Goal: Task Accomplishment & Management: Complete application form

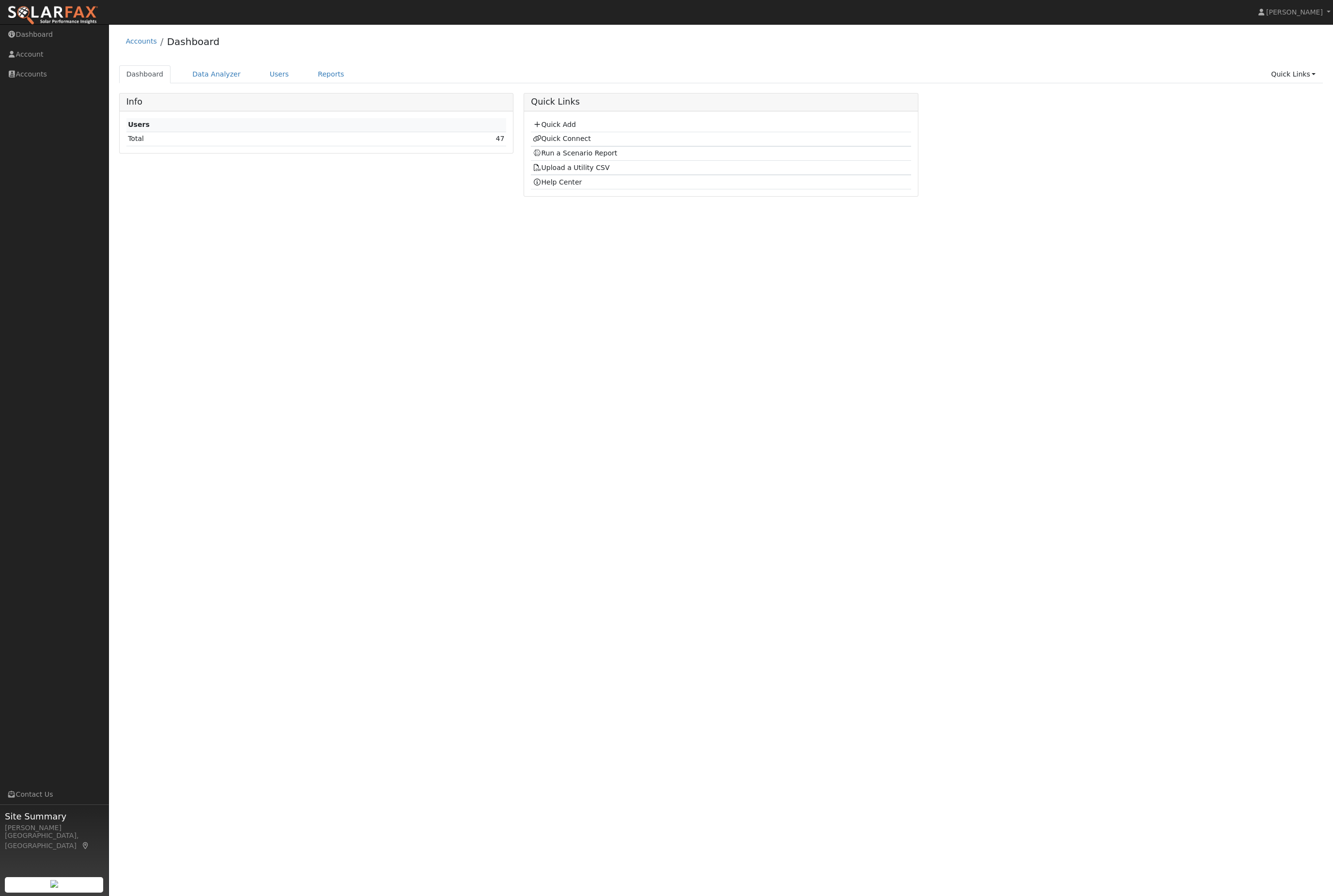
click at [576, 128] on link "Quick Add" at bounding box center [554, 124] width 43 height 8
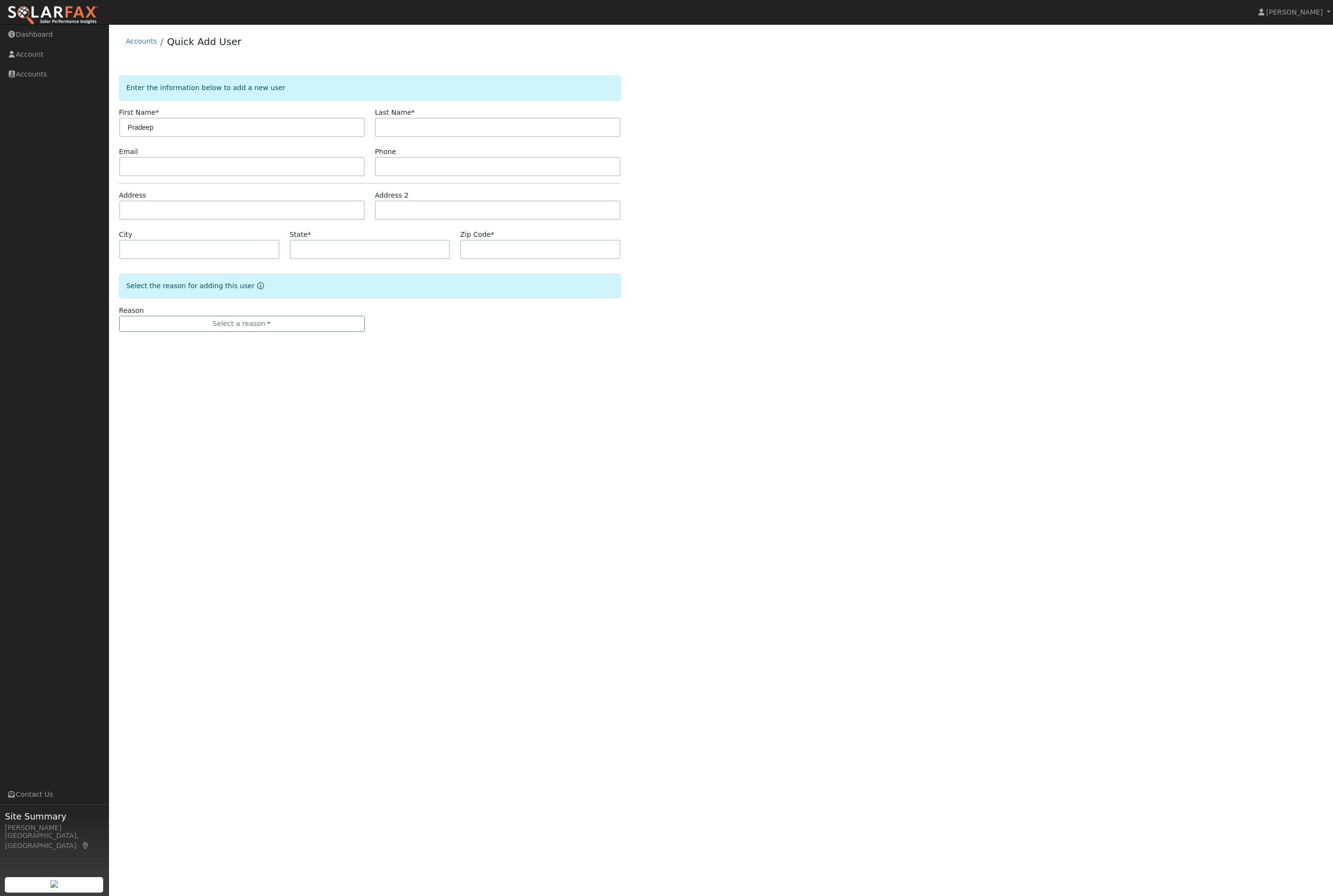
type input "Pradeep"
click at [490, 133] on input "text" at bounding box center [497, 127] width 245 height 19
type input "P"
click at [205, 219] on input "text" at bounding box center [242, 210] width 245 height 19
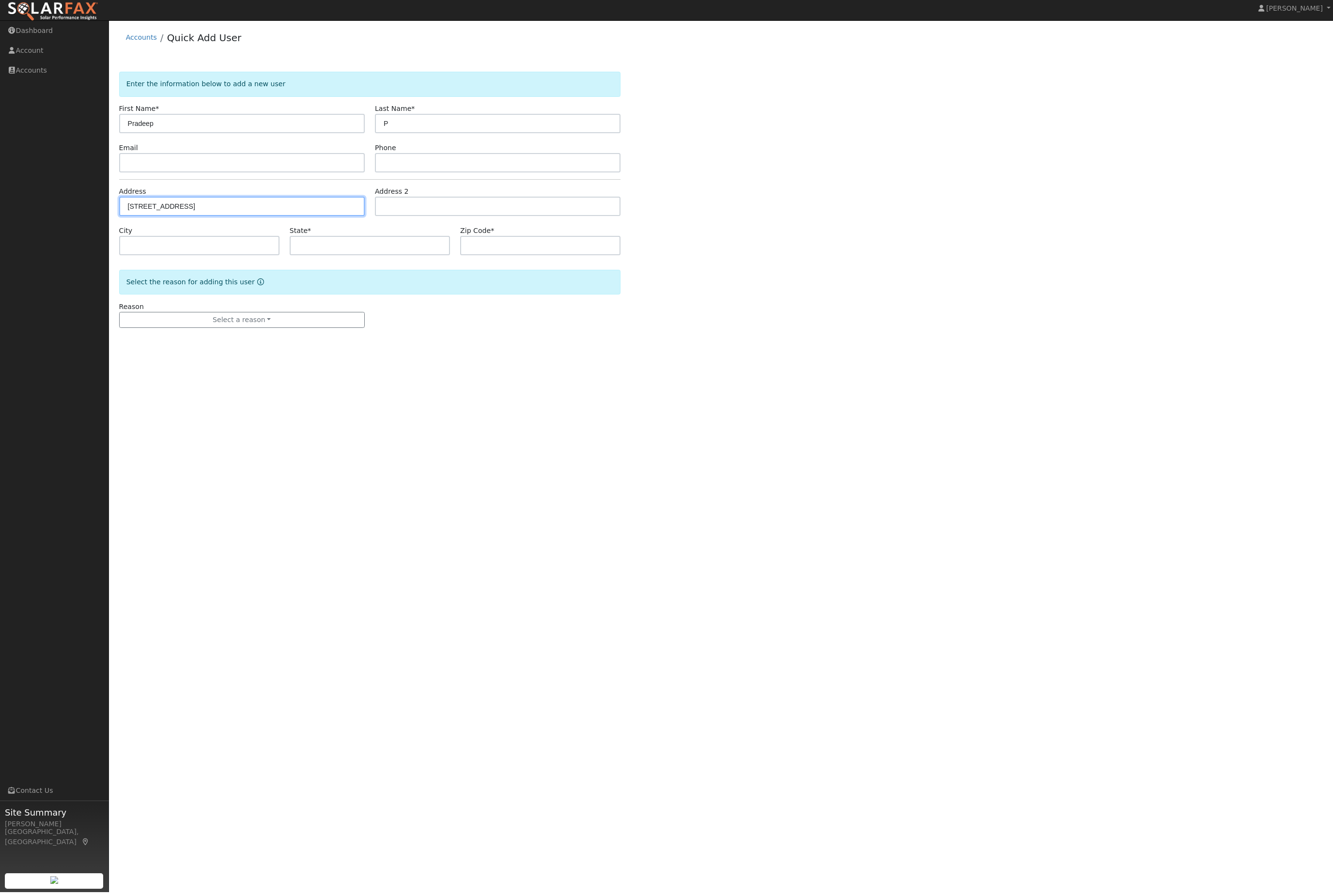
type input "1275 South Cornucopia Road"
type input "Exeter"
type input "CA"
type input "93221"
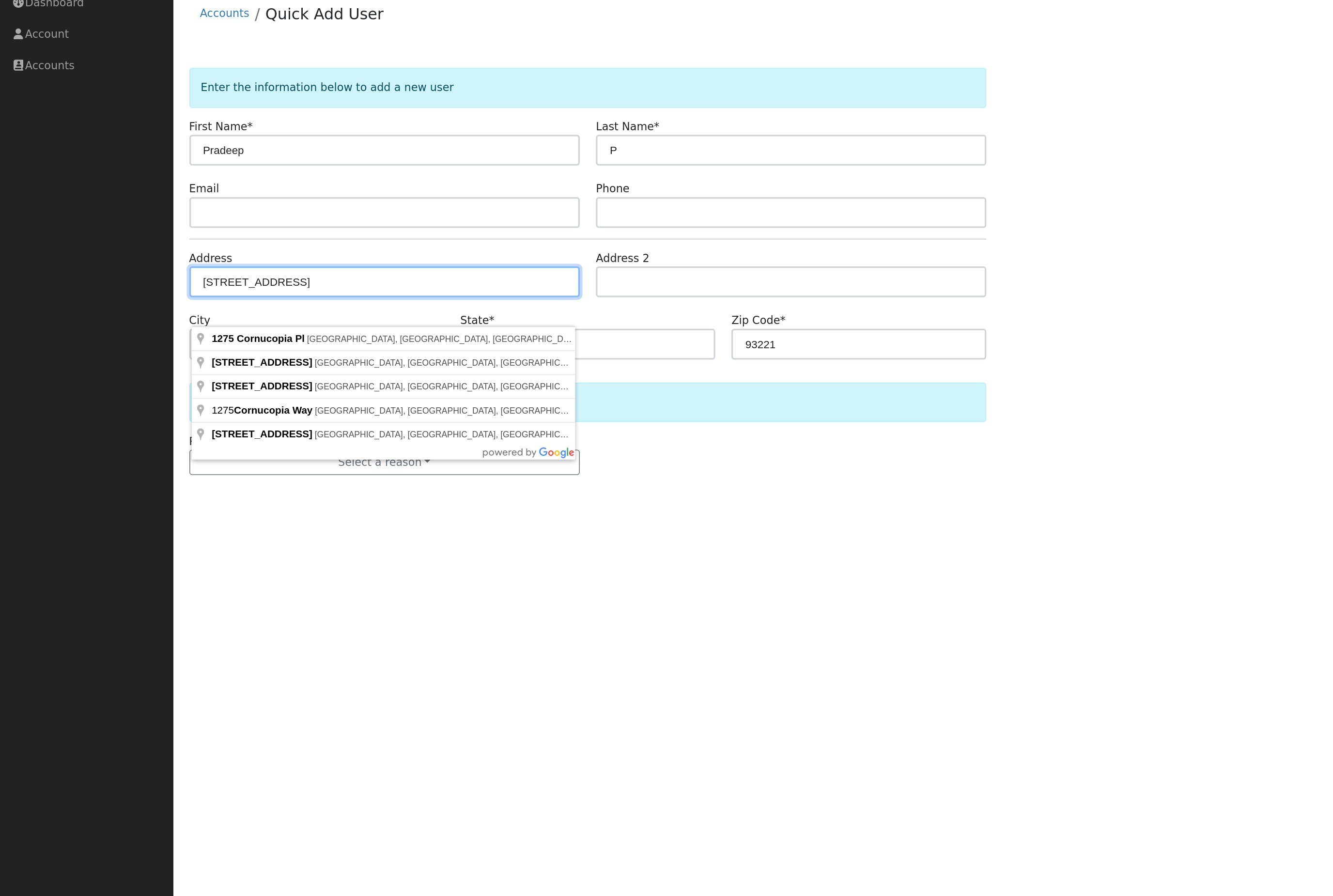
type input "1275 Cornucopia Place"
type input "Tracy"
type input "95377"
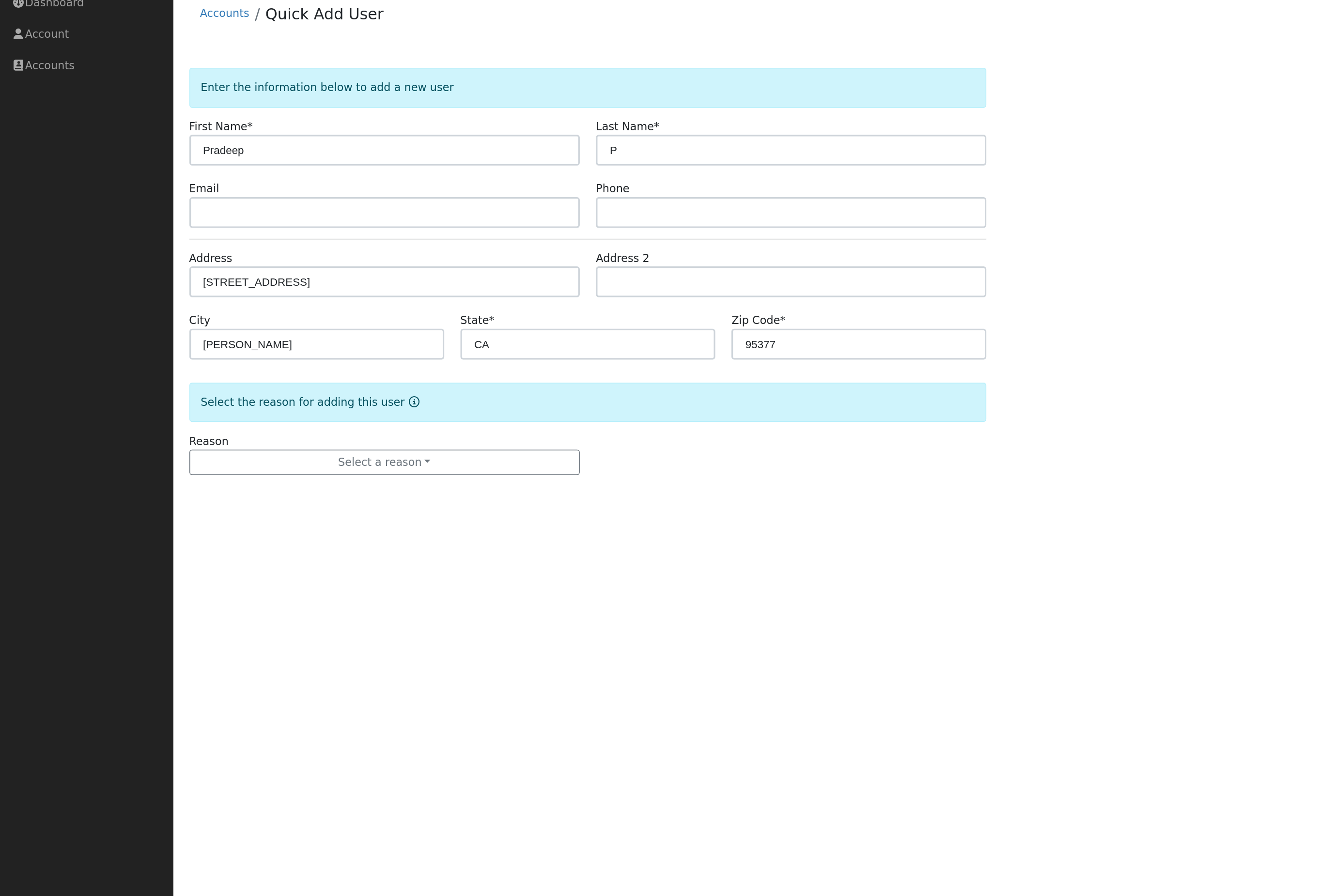
click at [275, 323] on button "Select a reason" at bounding box center [242, 324] width 245 height 16
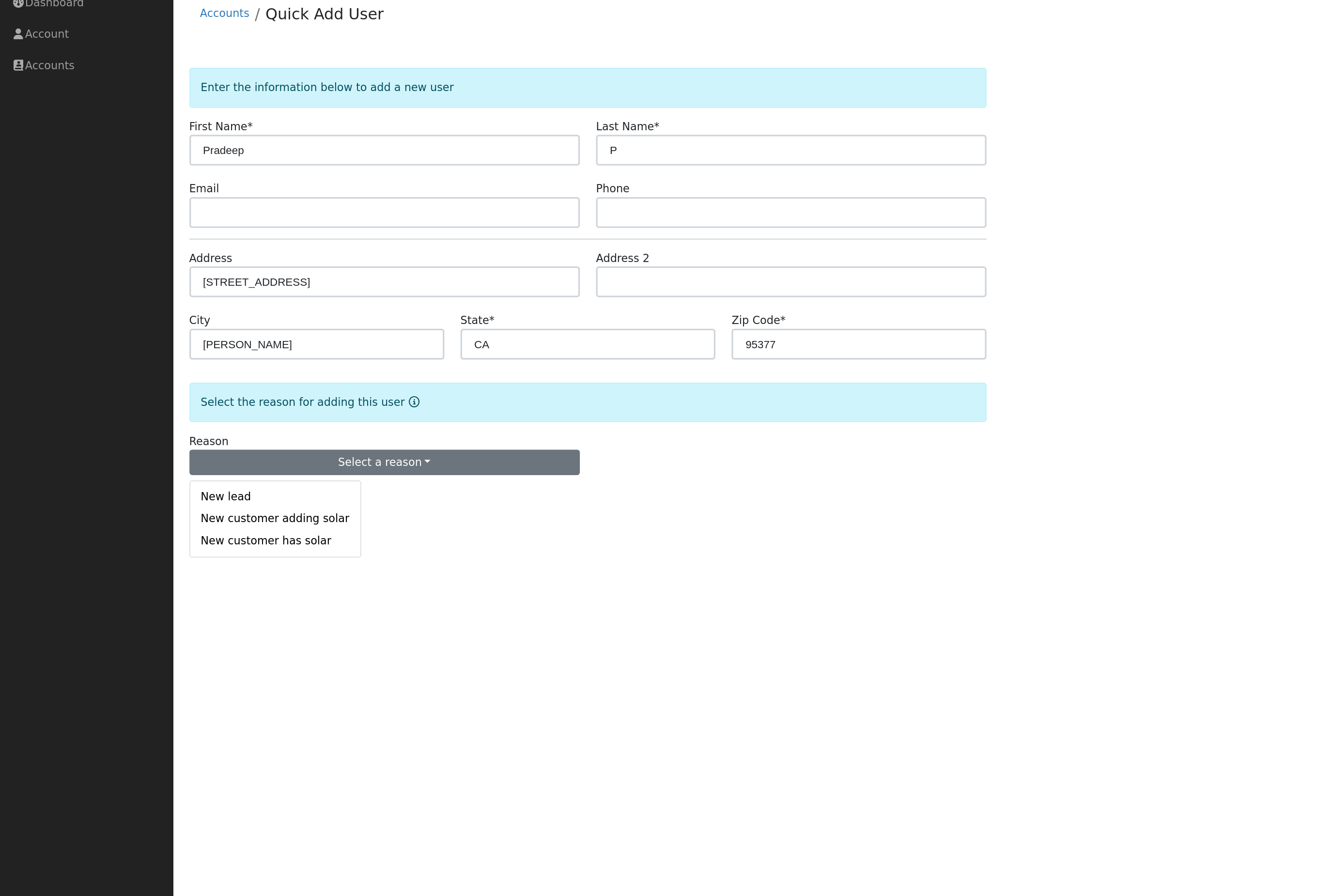
click at [187, 370] on link "New customer has solar" at bounding box center [173, 373] width 107 height 14
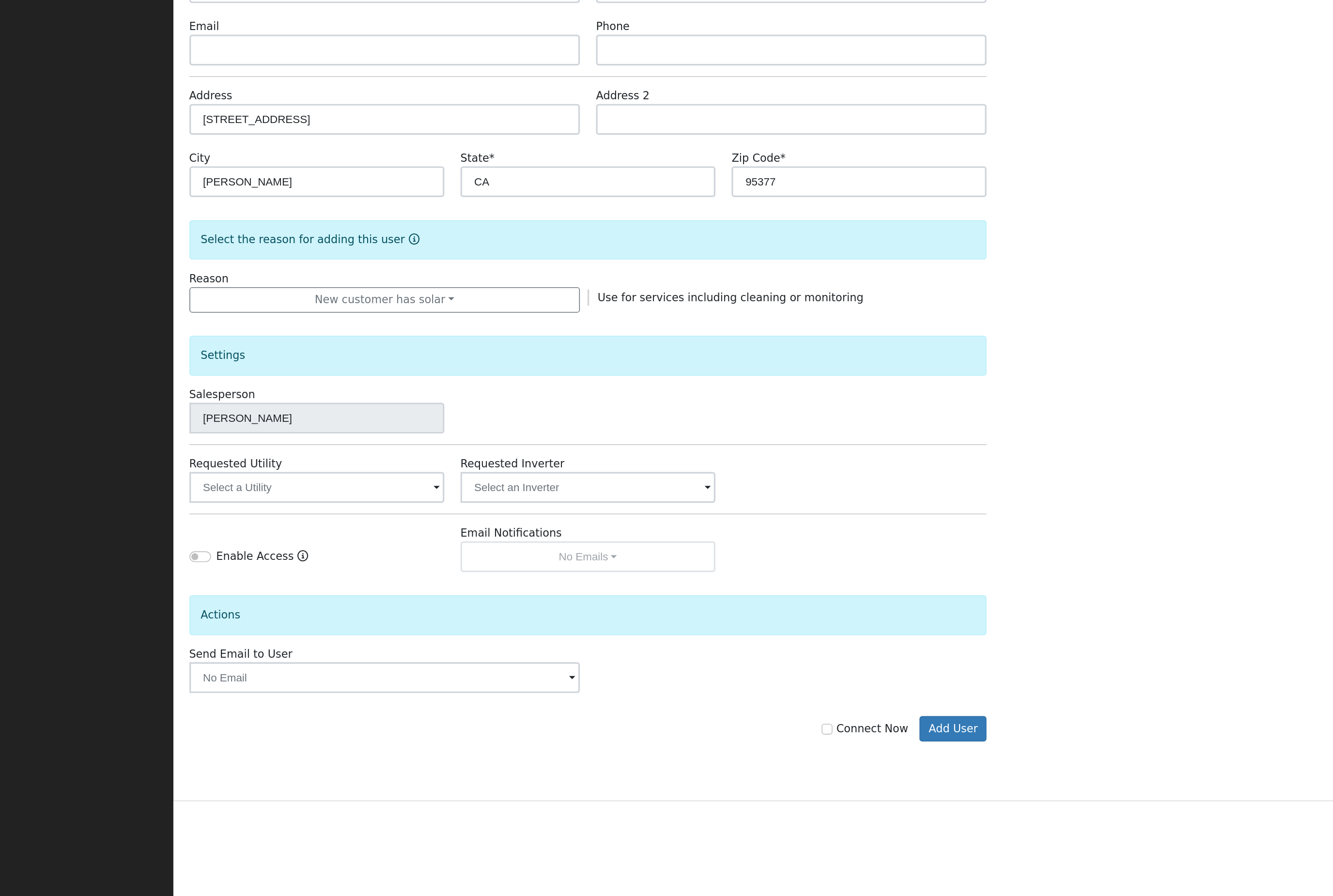
click at [596, 586] on button "Add User" at bounding box center [599, 594] width 42 height 16
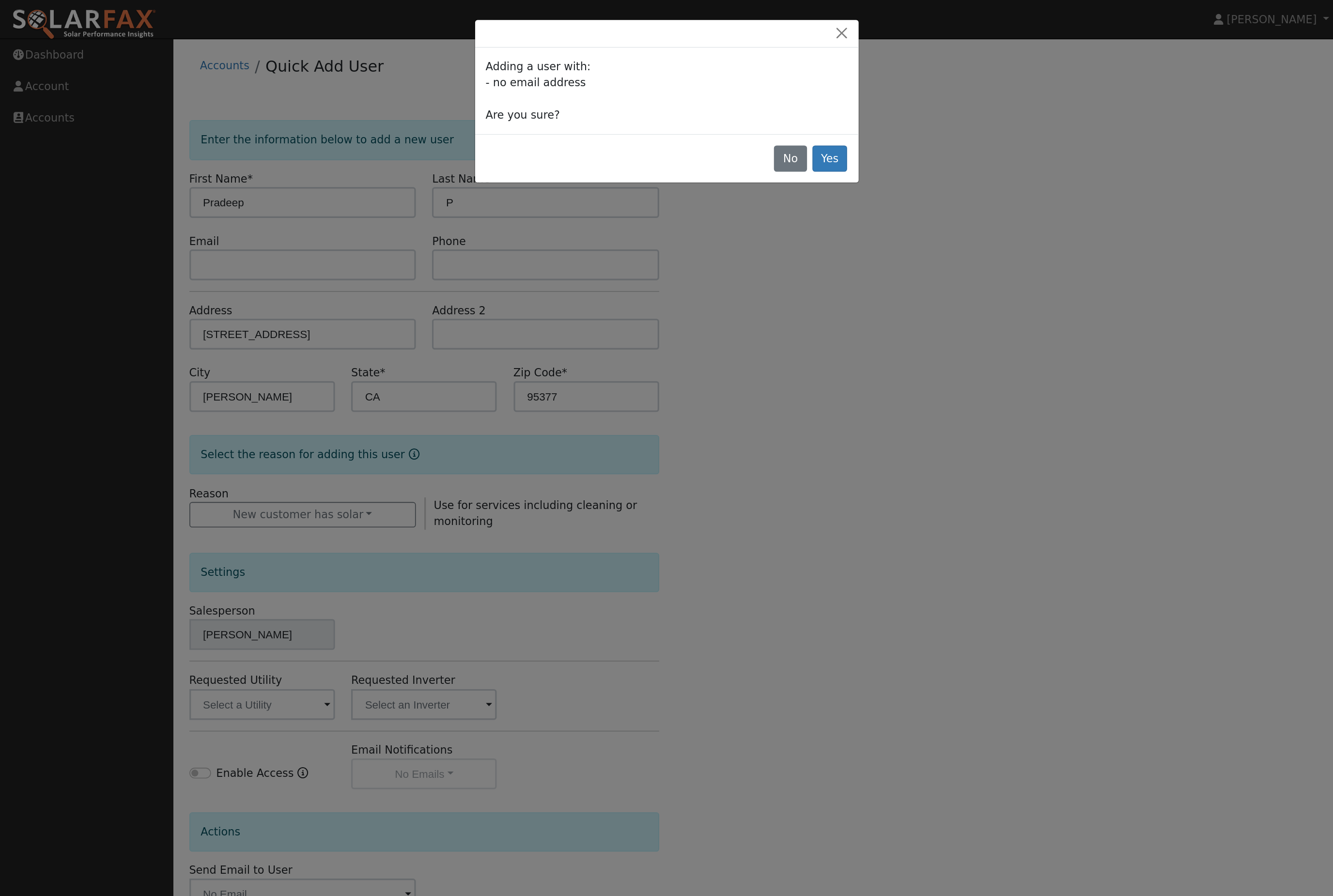
click at [523, 108] on button "Yes" at bounding box center [522, 100] width 23 height 16
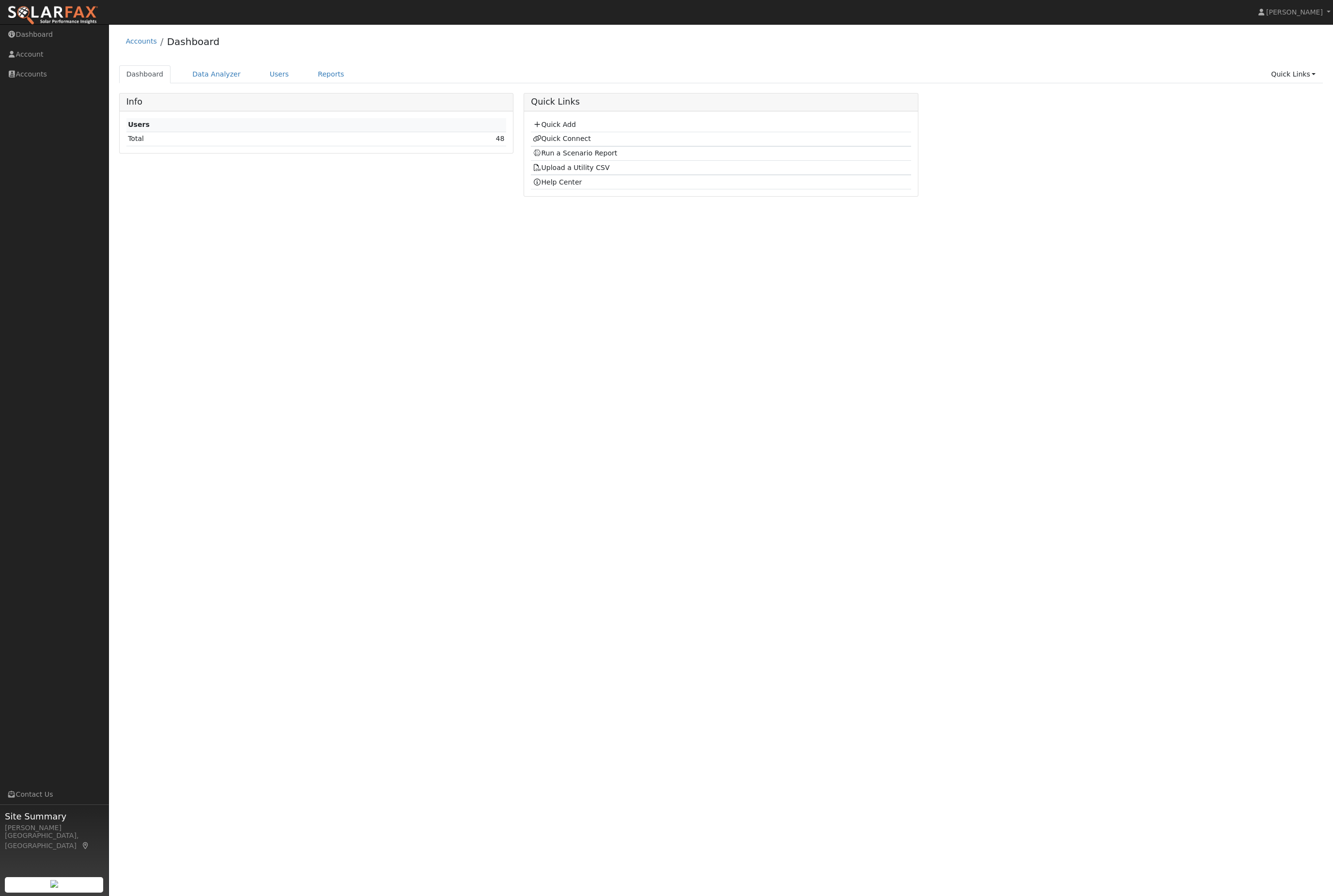
click at [295, 84] on link "Users" at bounding box center [279, 74] width 34 height 18
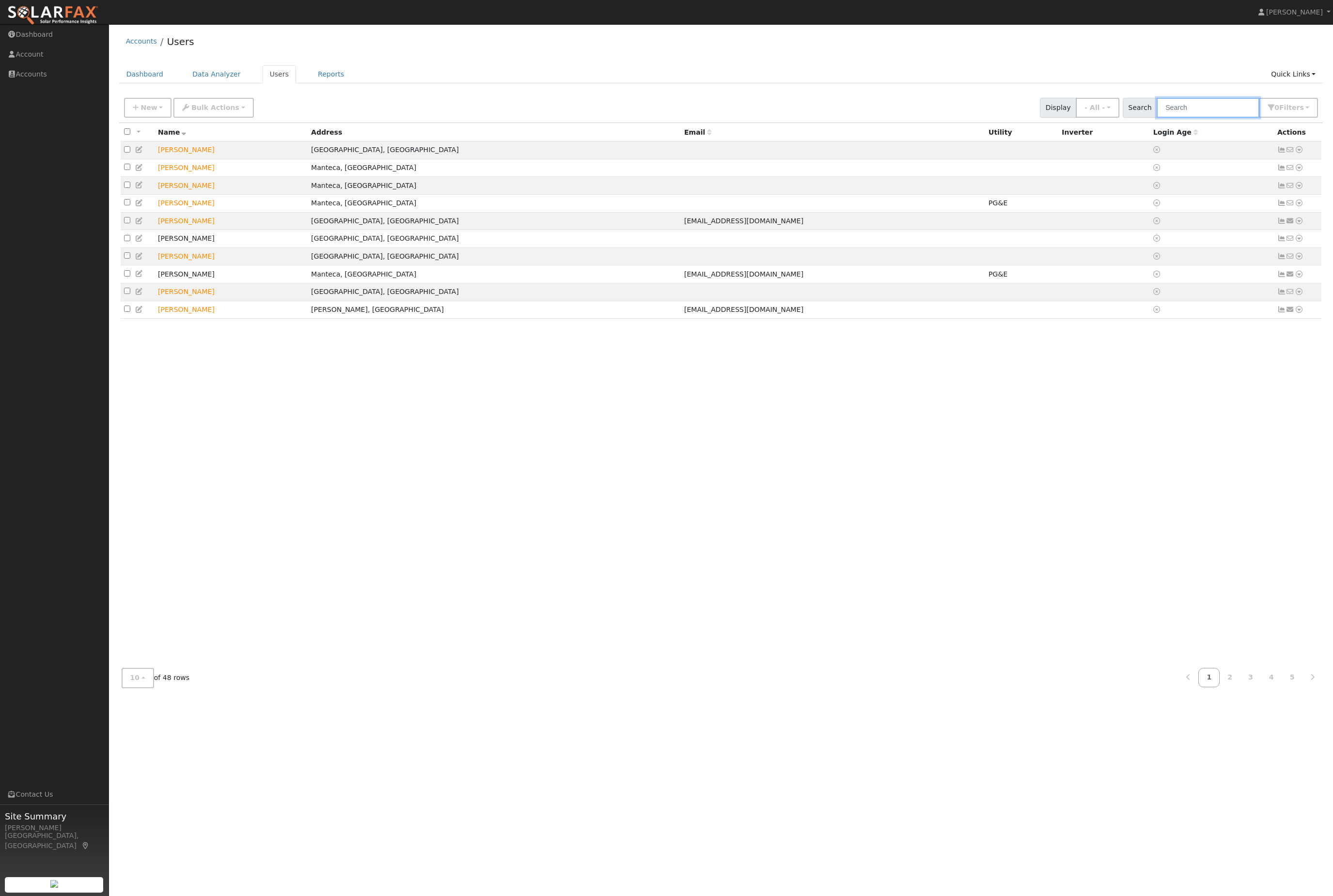
click at [1216, 107] on input "text" at bounding box center [1208, 108] width 103 height 20
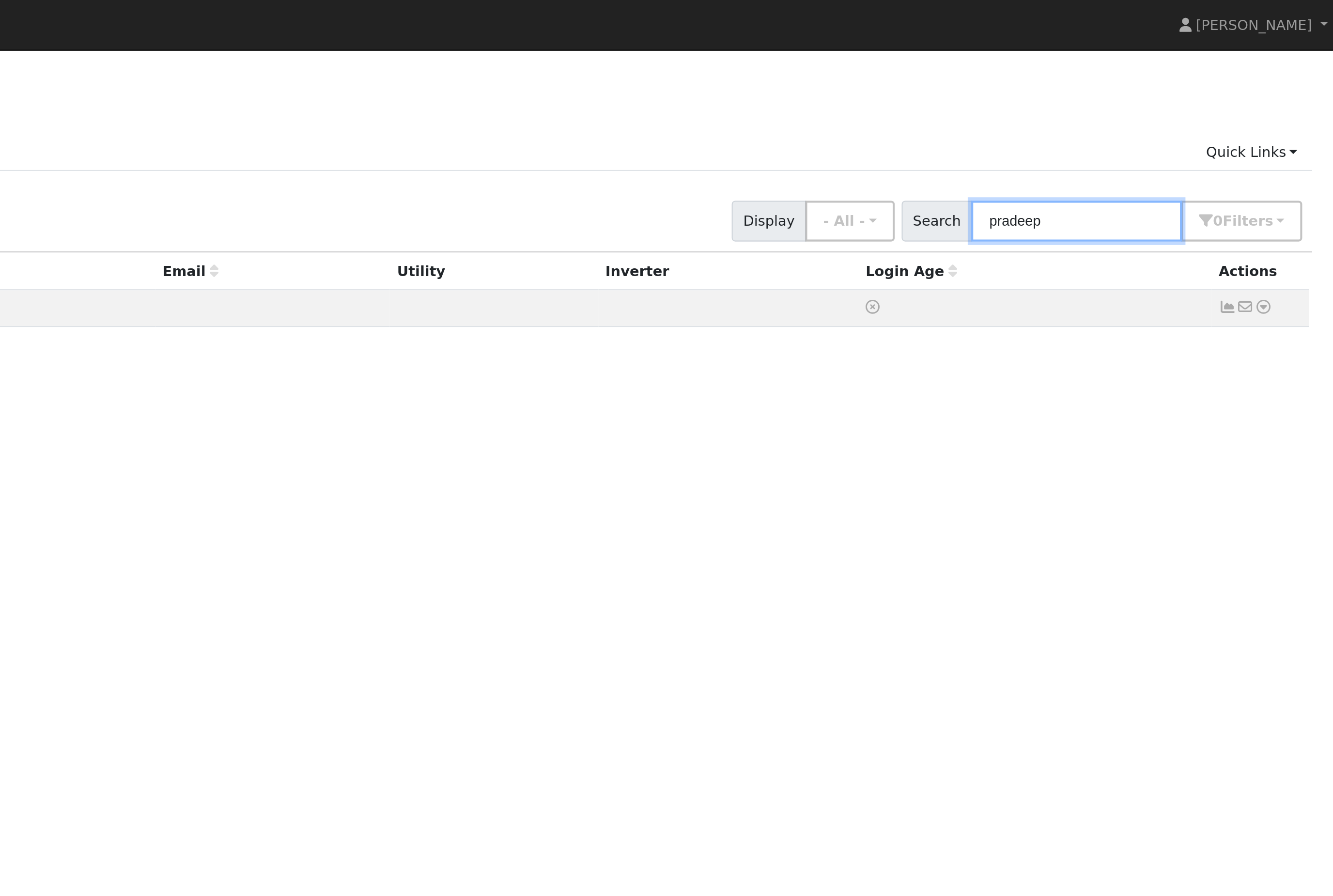
type input "pradeep"
click at [1295, 153] on icon at bounding box center [1299, 150] width 9 height 7
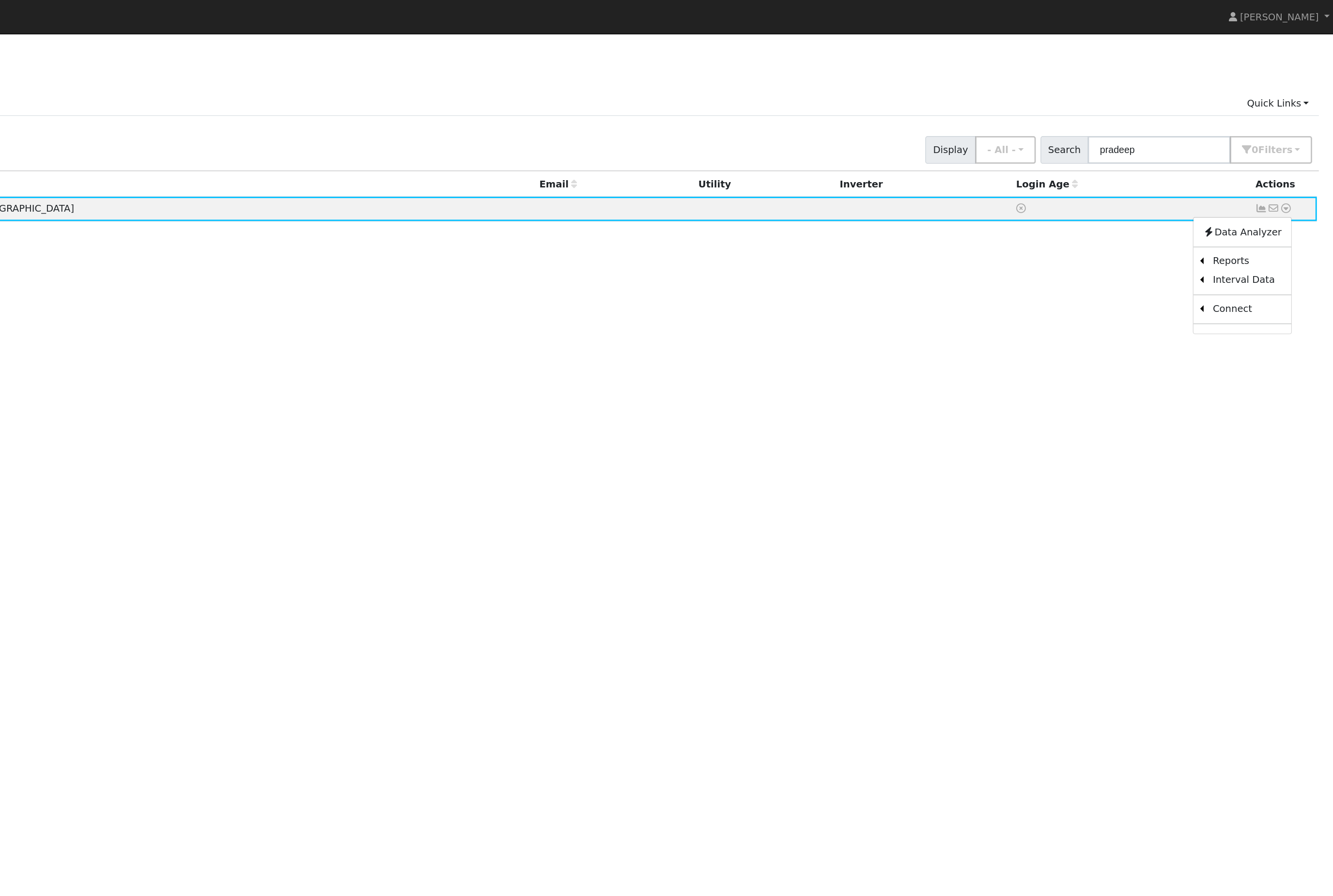
click at [0, 0] on link "Utility" at bounding box center [0, 0] width 0 height 0
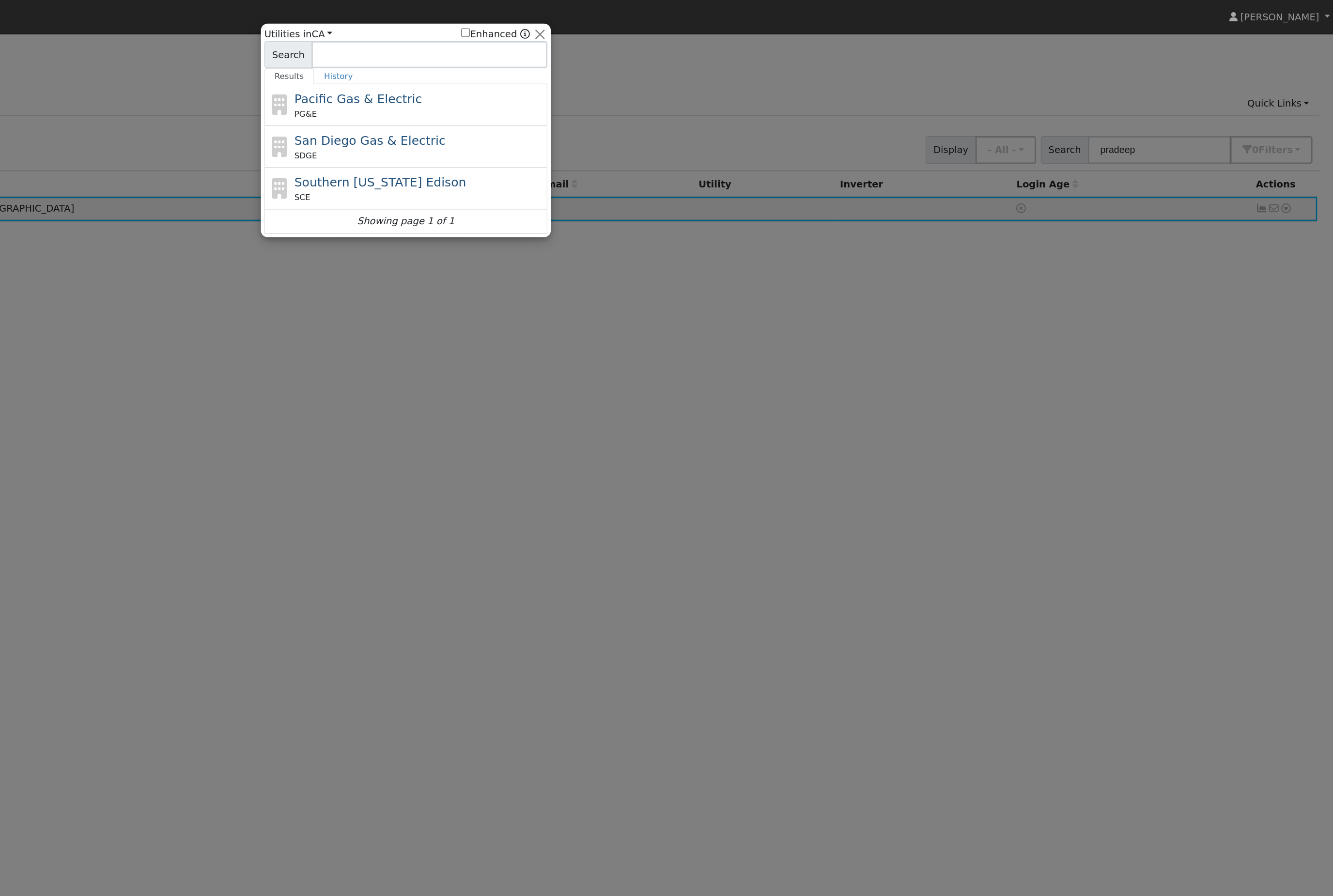
click at [586, 79] on div "PG&E" at bounding box center [676, 82] width 179 height 9
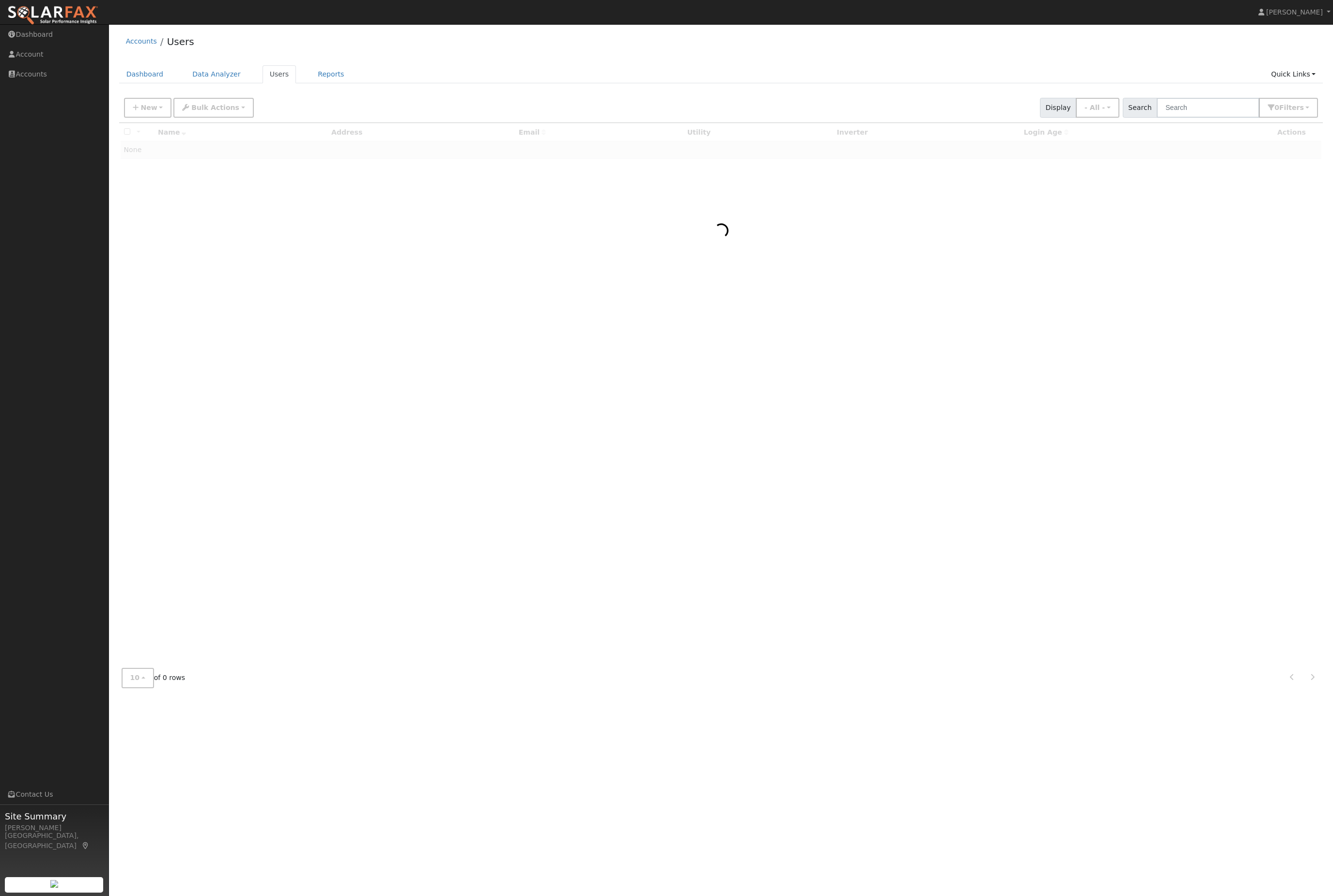
scroll to position [0, 369]
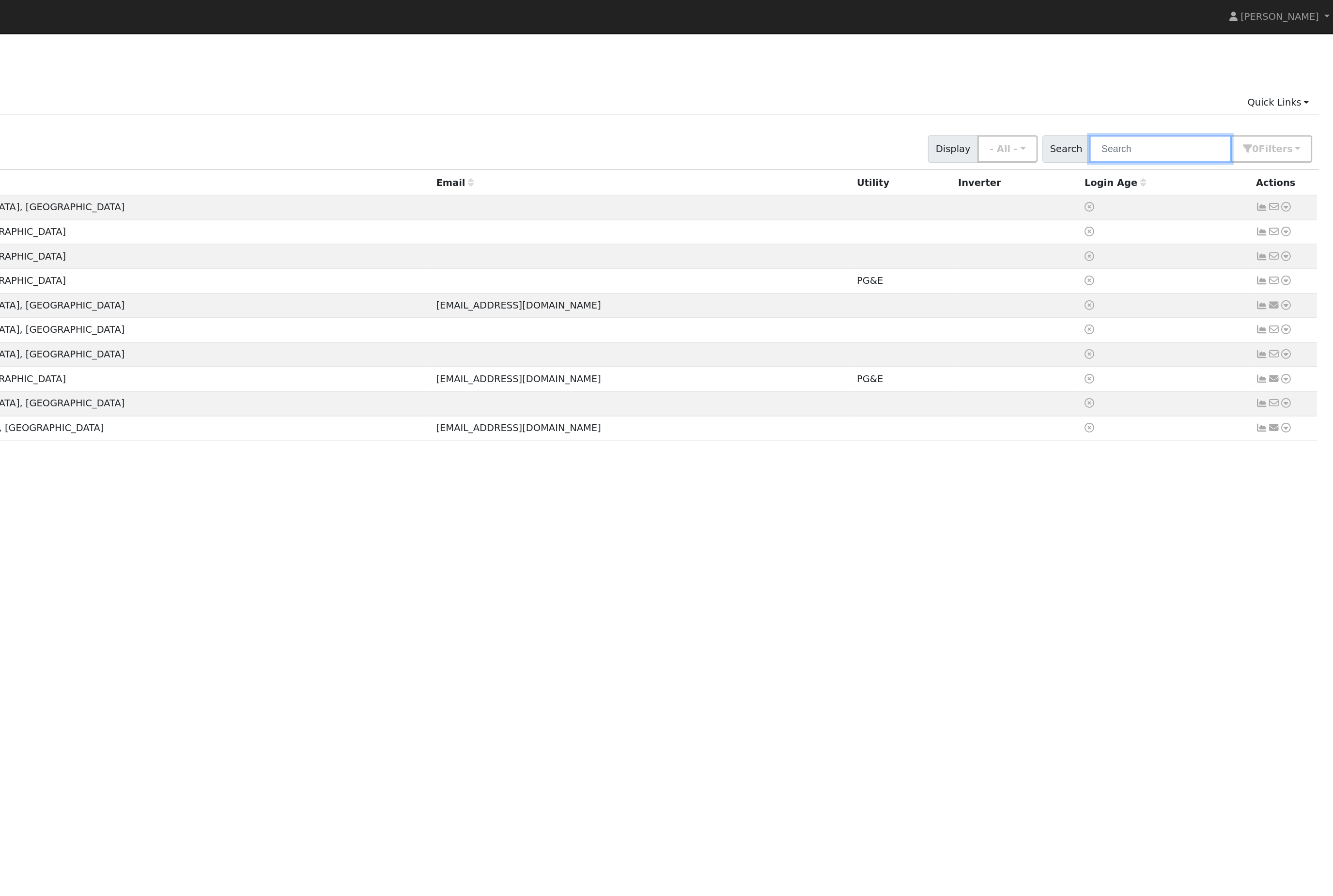
click at [1157, 113] on input "text" at bounding box center [1208, 108] width 103 height 20
type input "e"
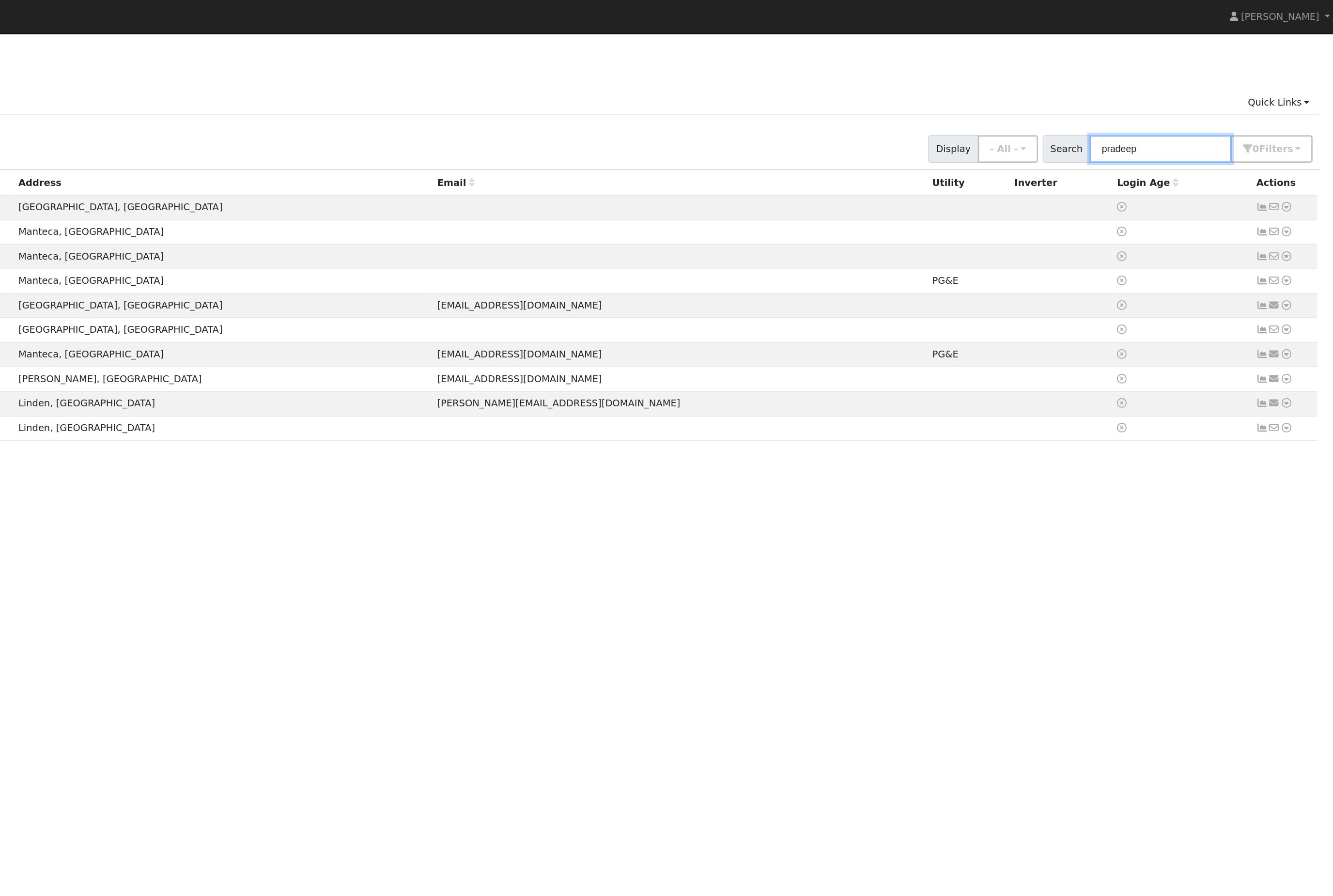
type input "pradeep"
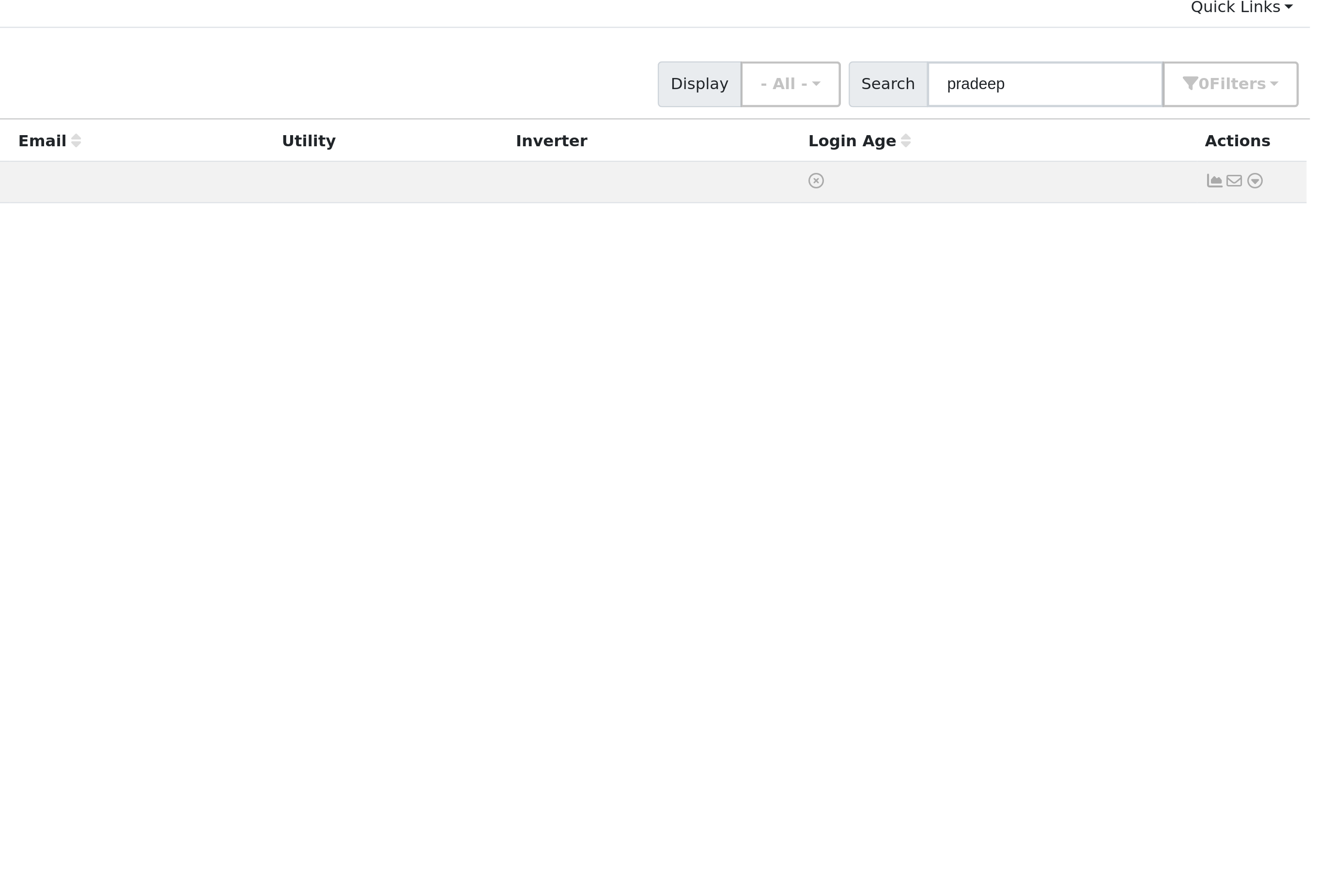
click at [1295, 147] on icon at bounding box center [1299, 150] width 9 height 7
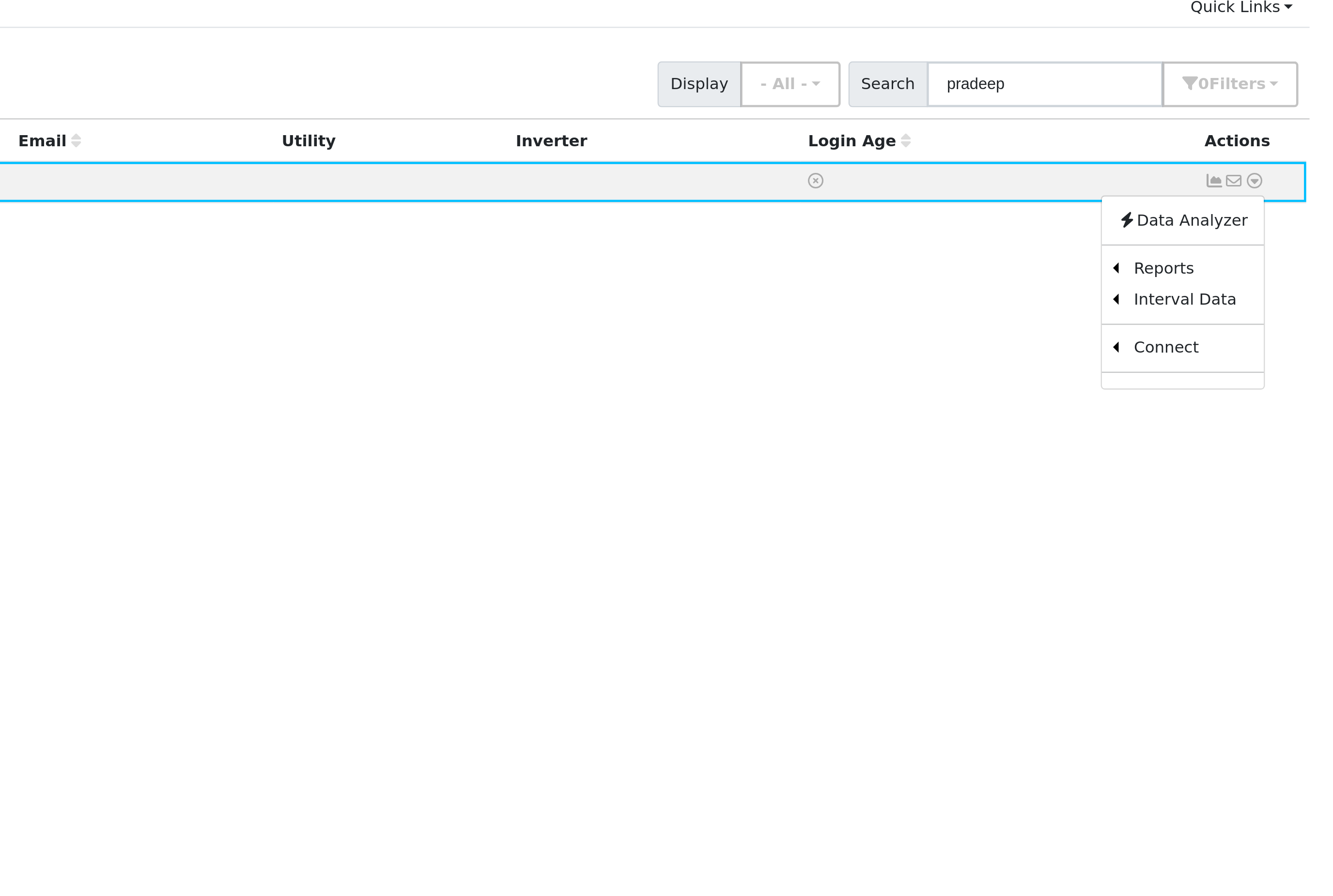
click at [0, 0] on link "Scenario" at bounding box center [0, 0] width 0 height 0
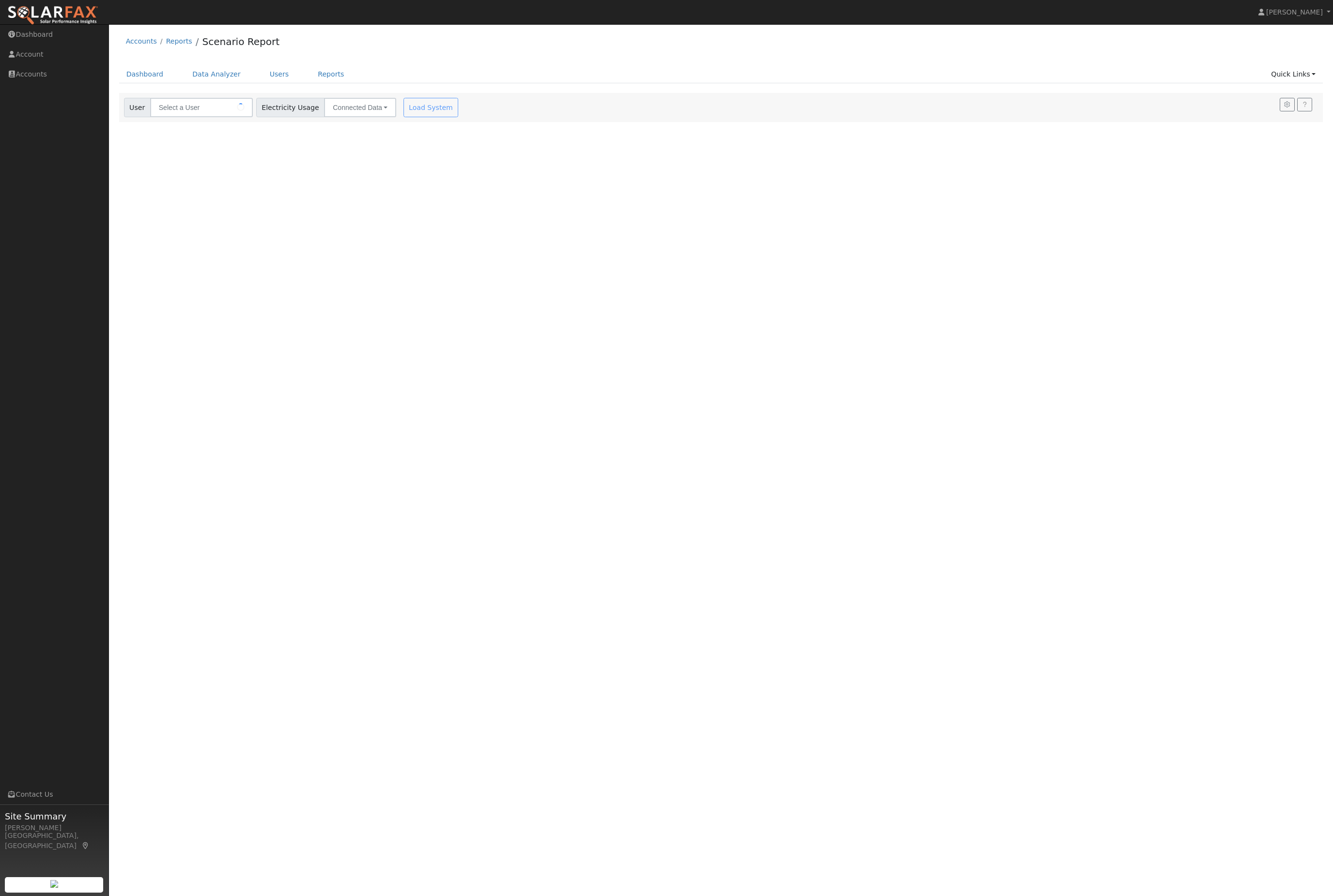
type input "Pradeep P"
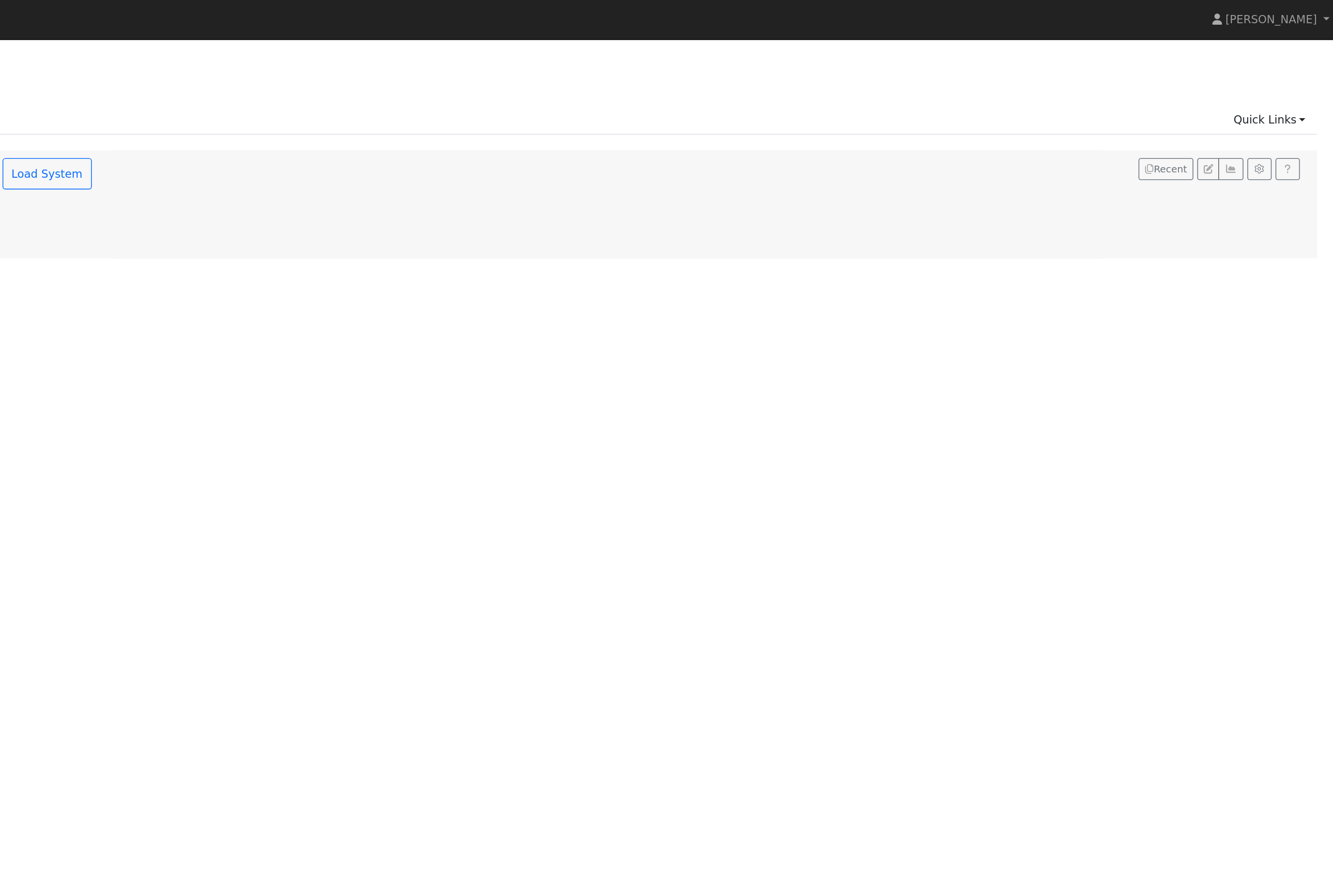
click at [1284, 108] on icon "button" at bounding box center [1287, 104] width 8 height 5
type input "130"
type input "150"
type input "200"
type input "15"
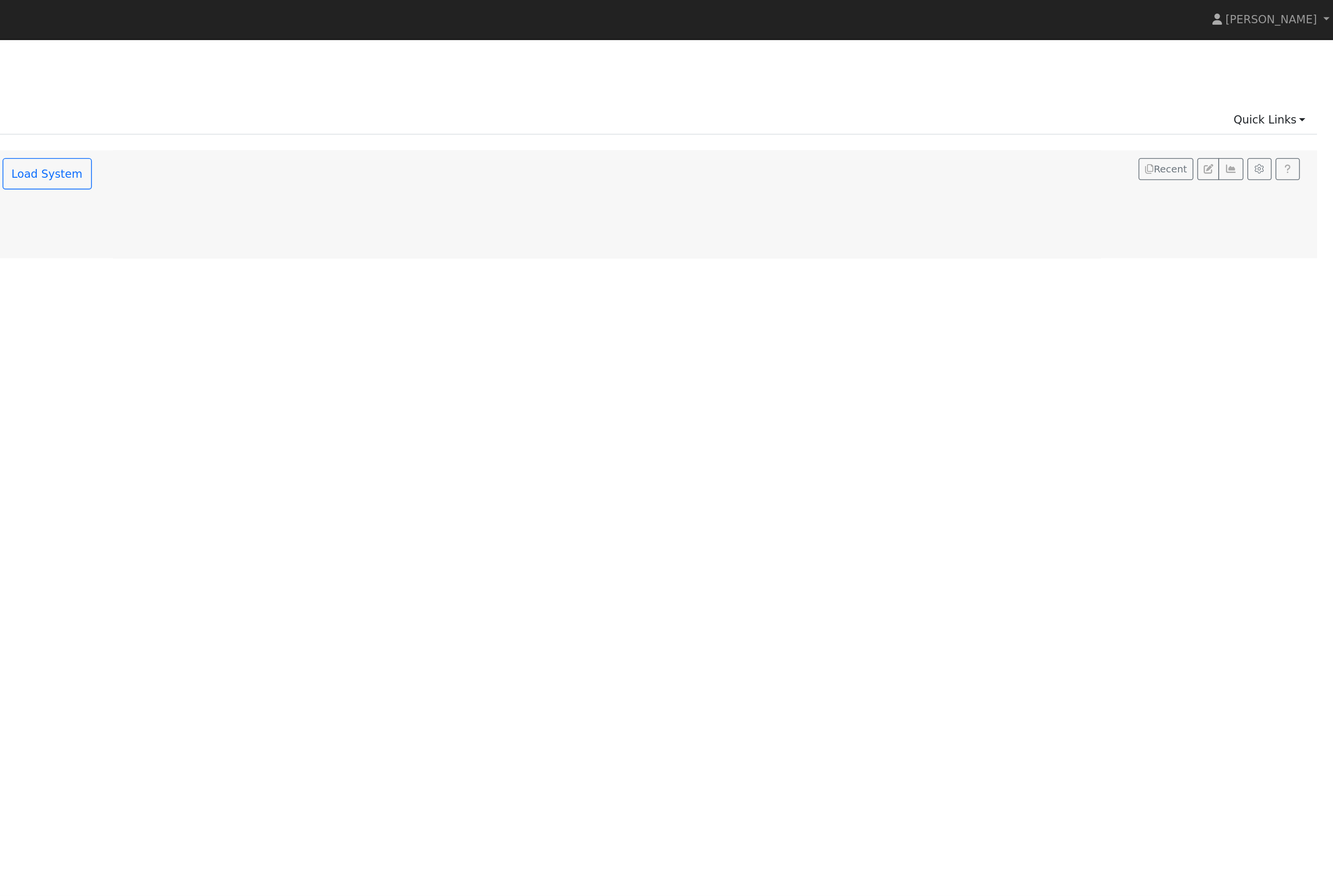
type input "30"
type input "5"
type input "6.6"
type input "3.44"
type input "15500"
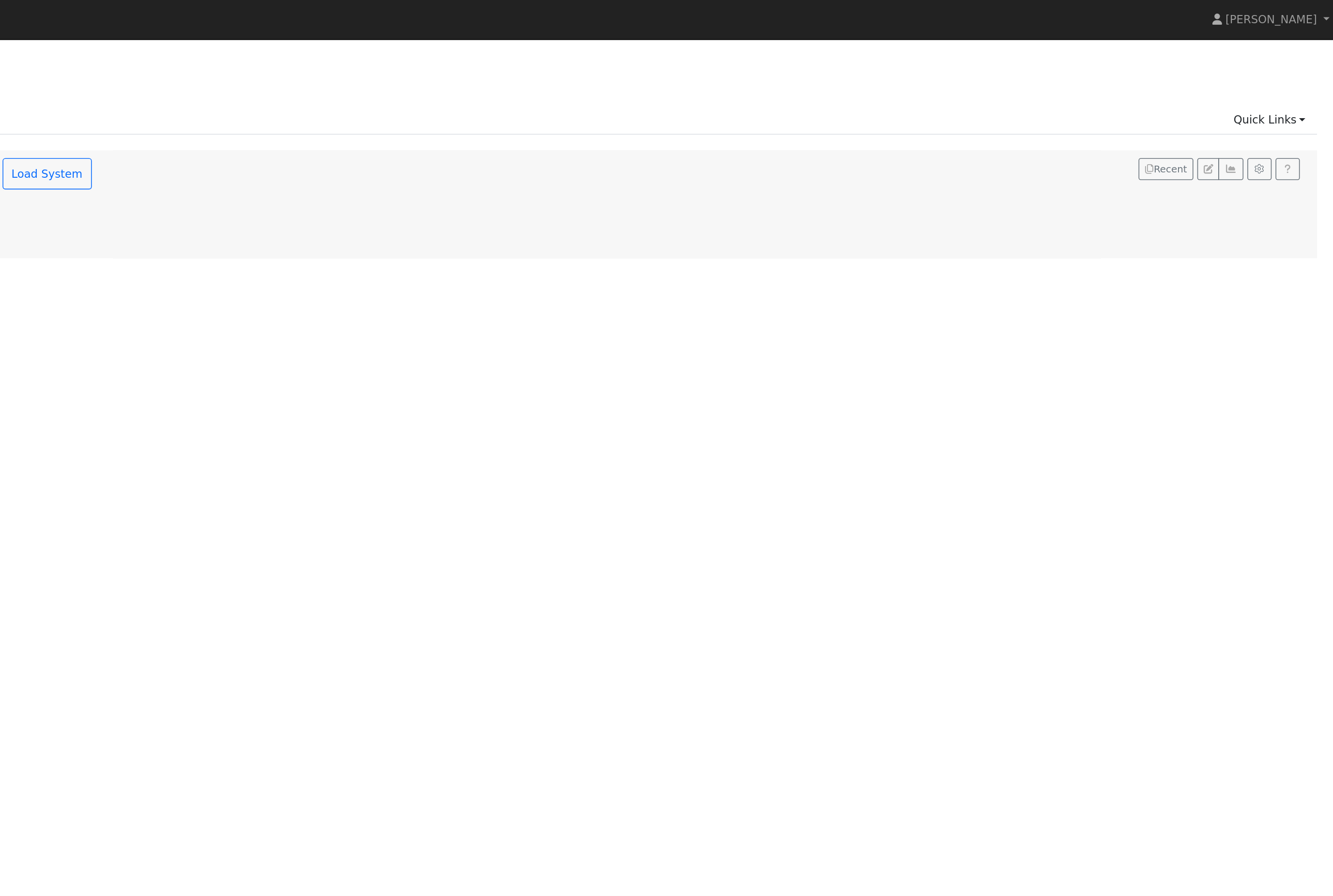
type input "15"
type input "0"
type input "350"
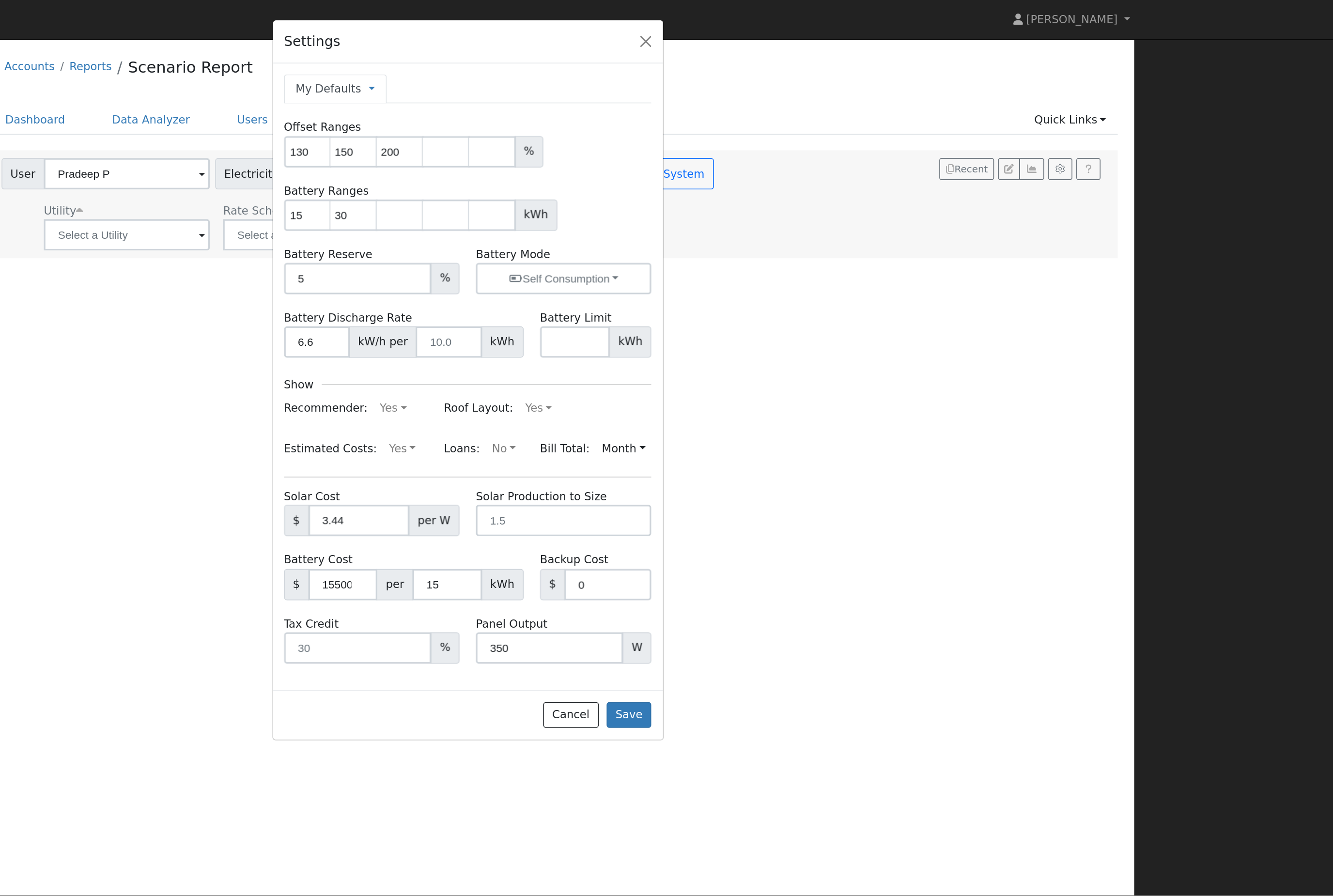
click at [516, 27] on button "button" at bounding box center [523, 26] width 14 height 14
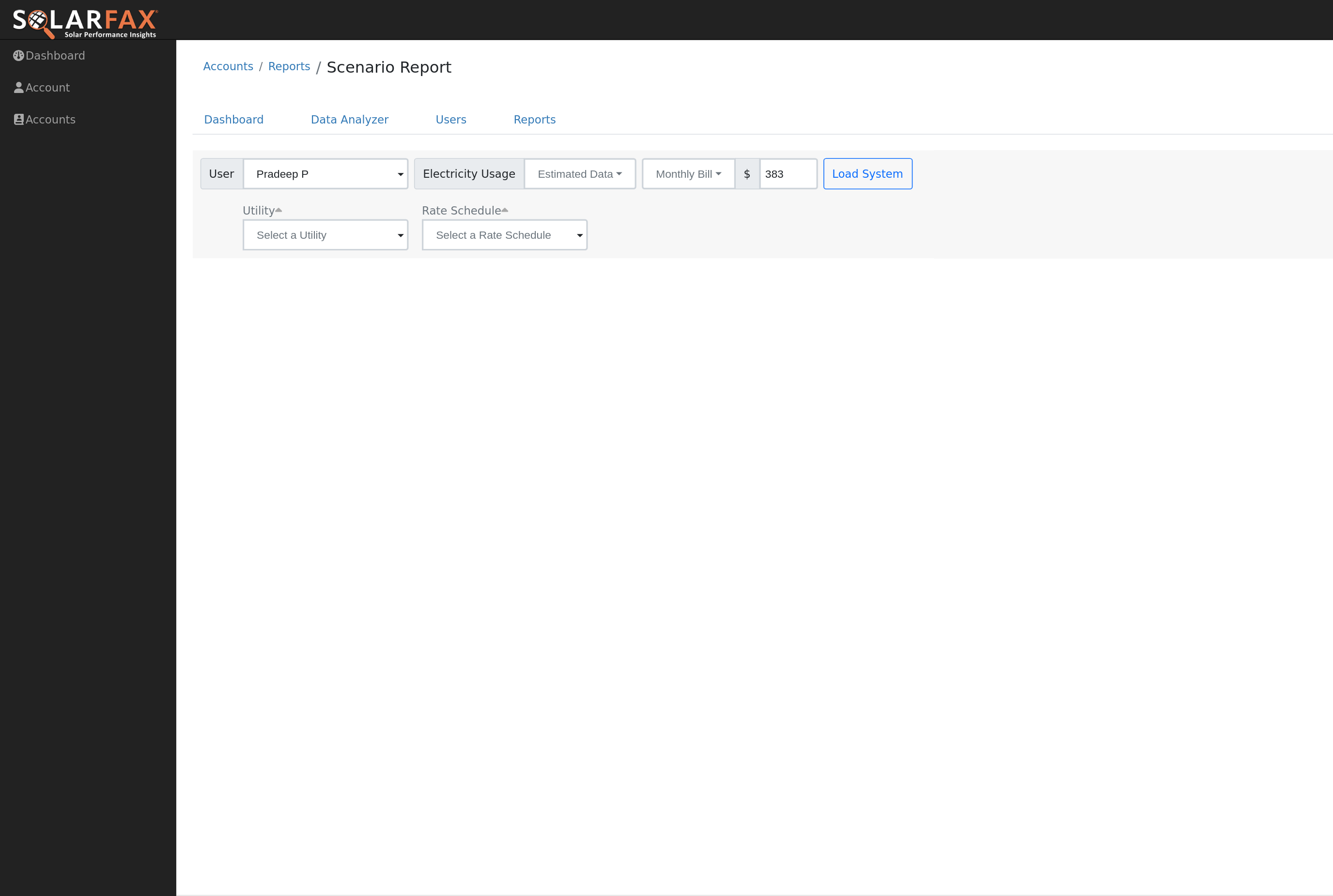
click at [266, 77] on link "Users" at bounding box center [279, 74] width 34 height 18
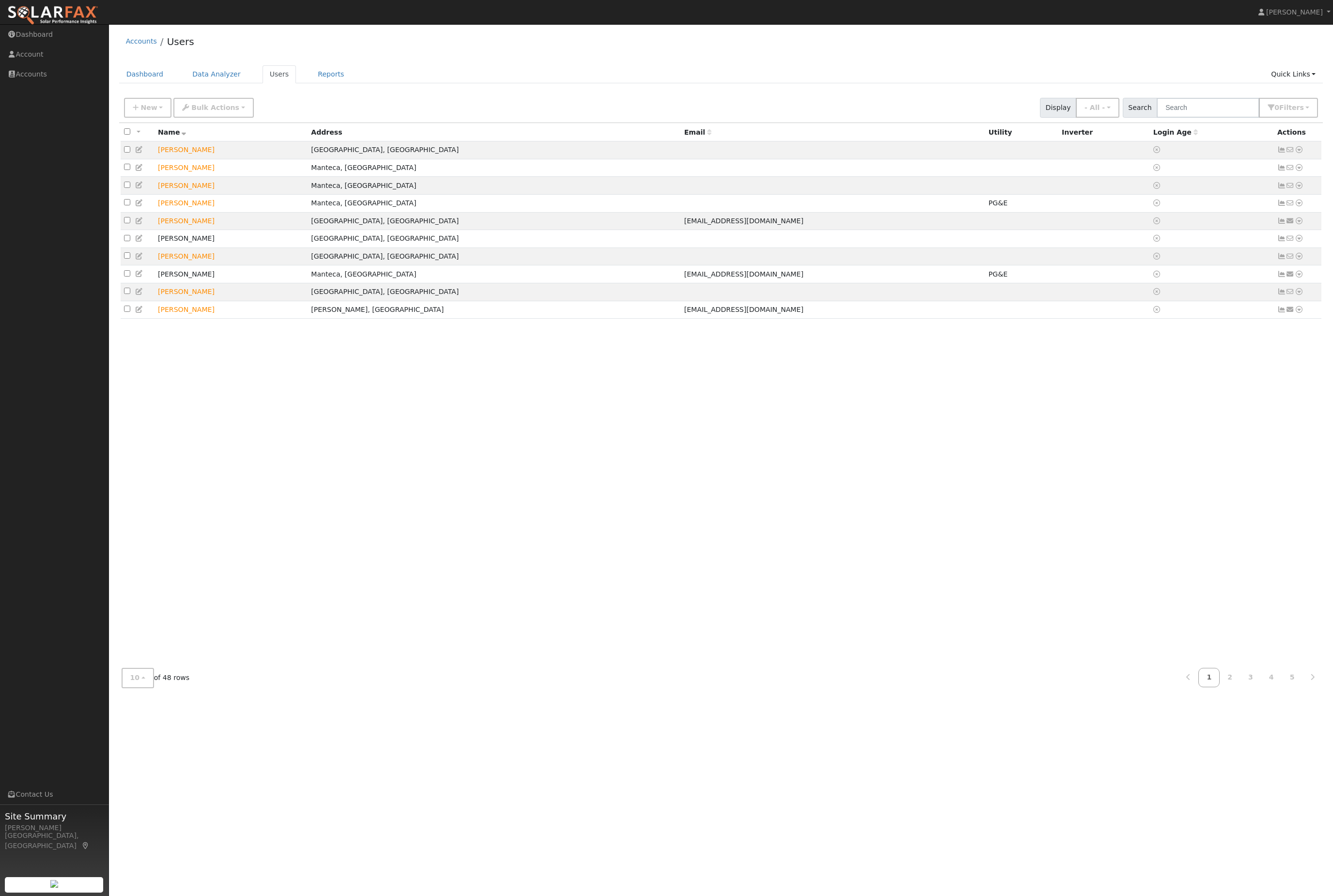
click at [1289, 77] on link "Quick Links" at bounding box center [1293, 74] width 59 height 18
click at [1264, 118] on link "Quick Connect" at bounding box center [1274, 111] width 99 height 14
click at [1200, 118] on input "text" at bounding box center [1208, 108] width 103 height 20
type input "pradeep"
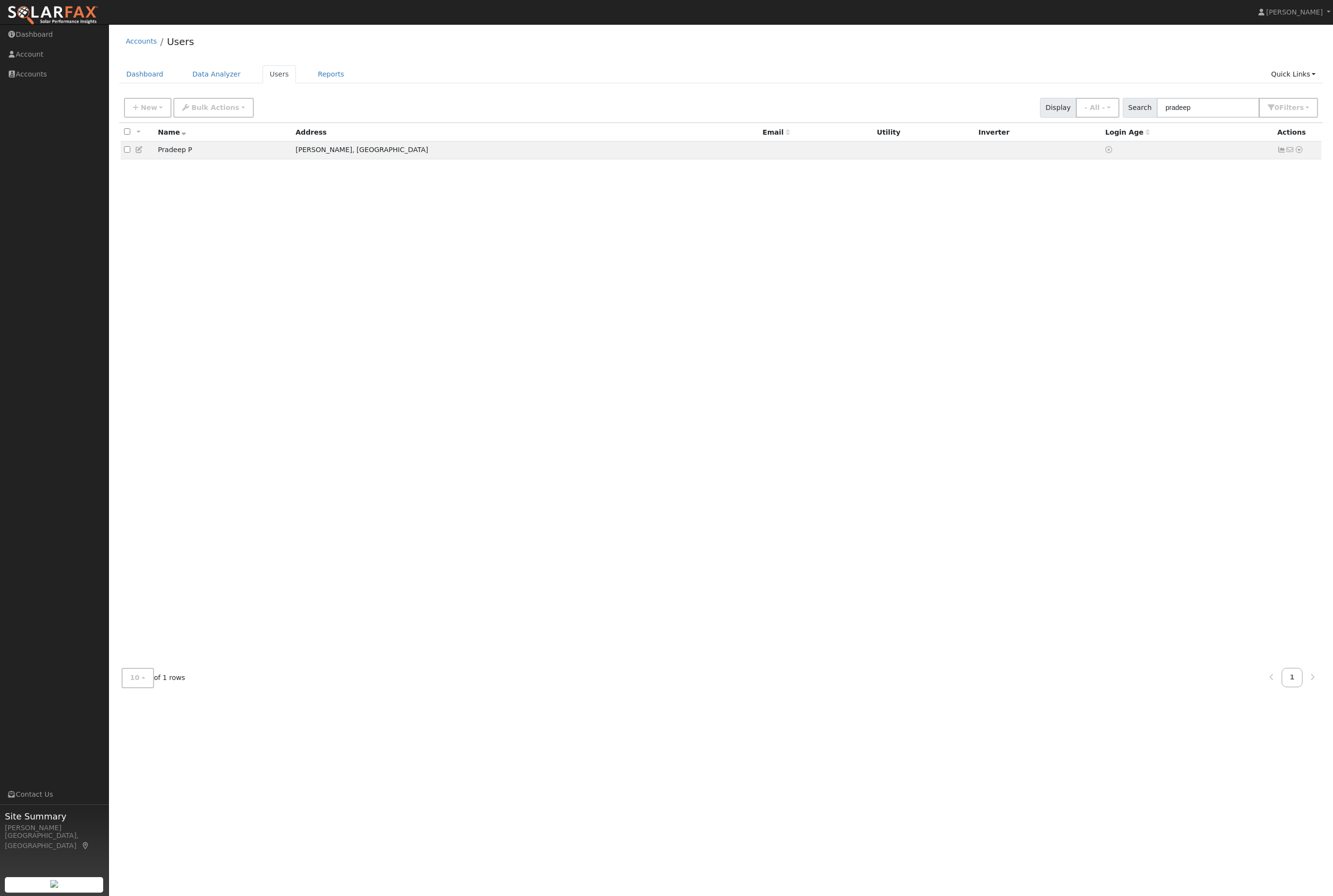
click at [1308, 160] on td "No email address Send Email... Data Analyzer Reports Scenario Health Check Ener…" at bounding box center [1298, 150] width 48 height 18
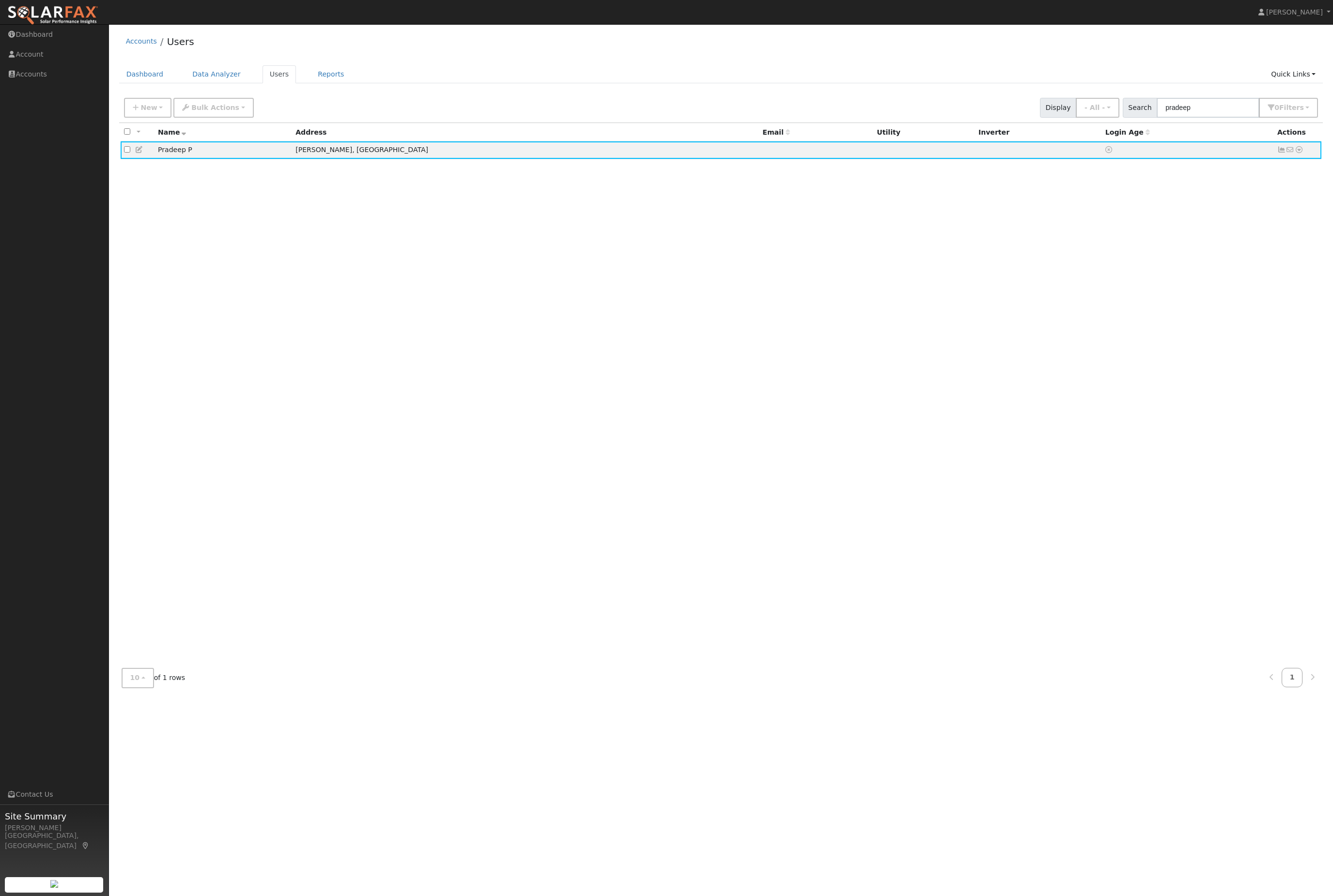
click at [1309, 160] on td "No email address Send Email... Data Analyzer Reports Scenario Health Check Ener…" at bounding box center [1298, 150] width 48 height 18
click at [1308, 160] on td "No email address Send Email... Data Analyzer Reports Scenario Health Check Ener…" at bounding box center [1298, 150] width 48 height 18
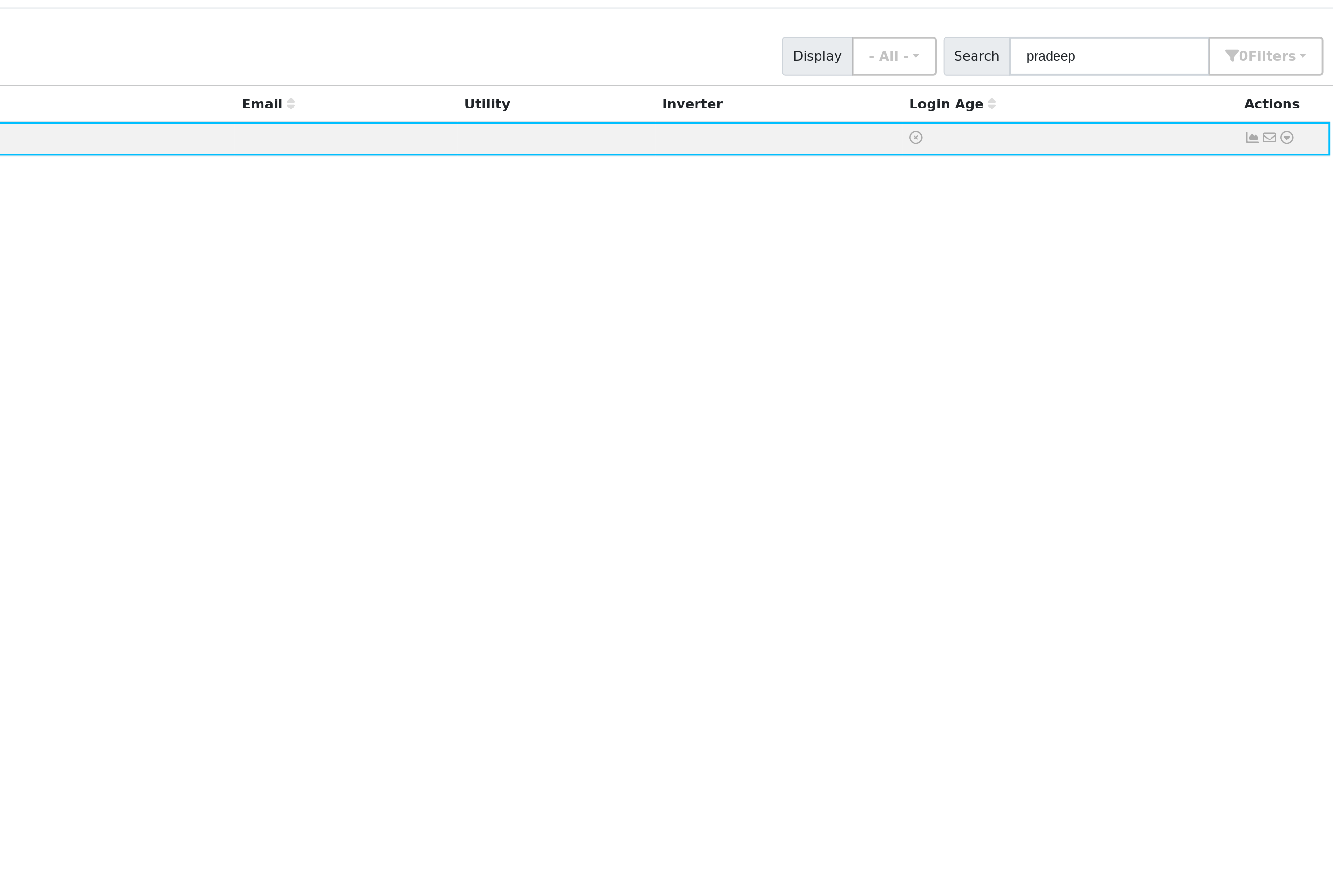
click at [1294, 145] on div "Data Analyzer Reports Scenario Health Check Energy Audit Account Timeline User …" at bounding box center [1298, 149] width 9 height 10
click at [1295, 147] on icon at bounding box center [1299, 150] width 9 height 7
click at [0, 0] on link "Scenario" at bounding box center [0, 0] width 0 height 0
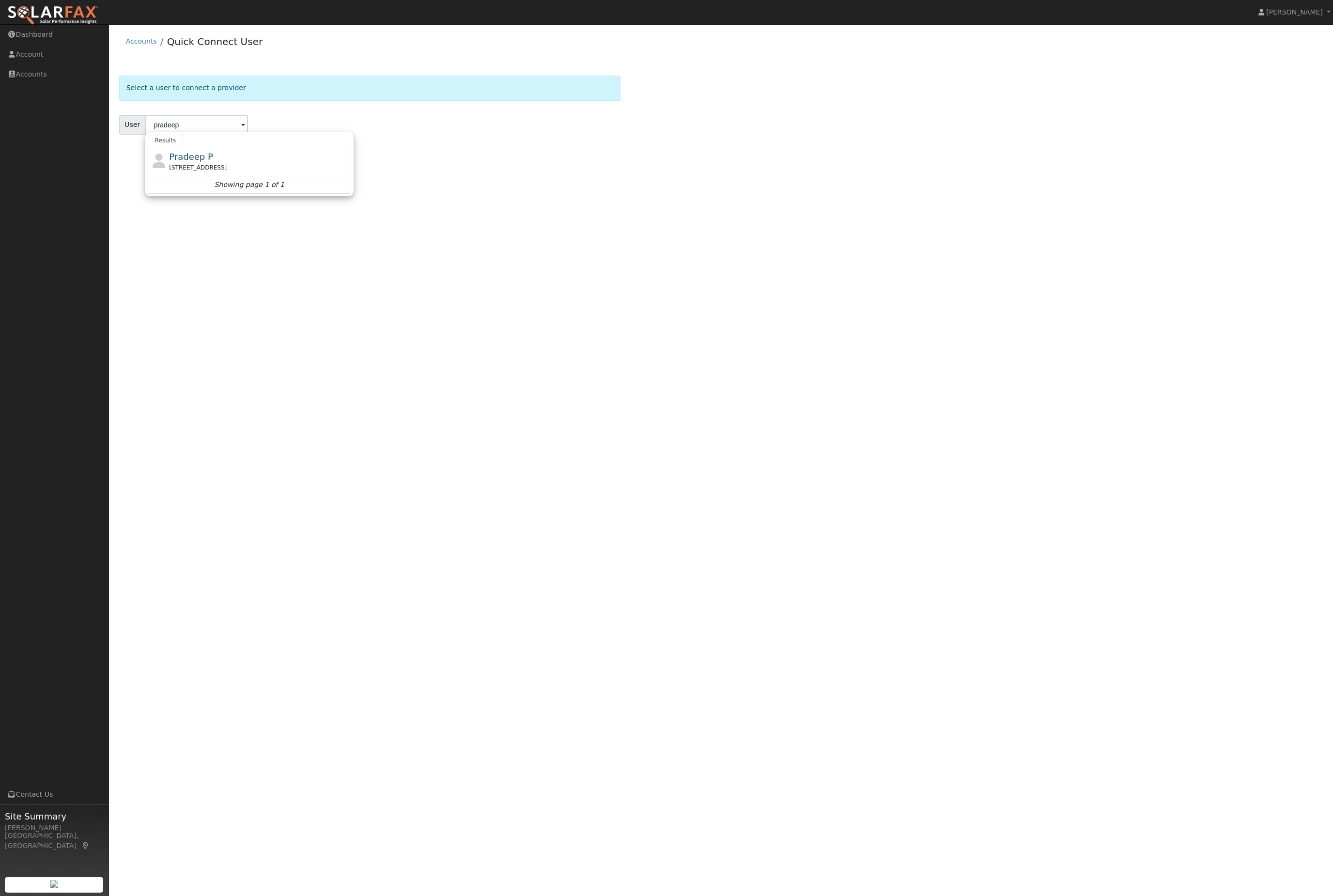
click at [273, 172] on div "1275 Cornucopia Place, Tracy, CA 95377" at bounding box center [259, 167] width 179 height 9
type input "Pradeep P"
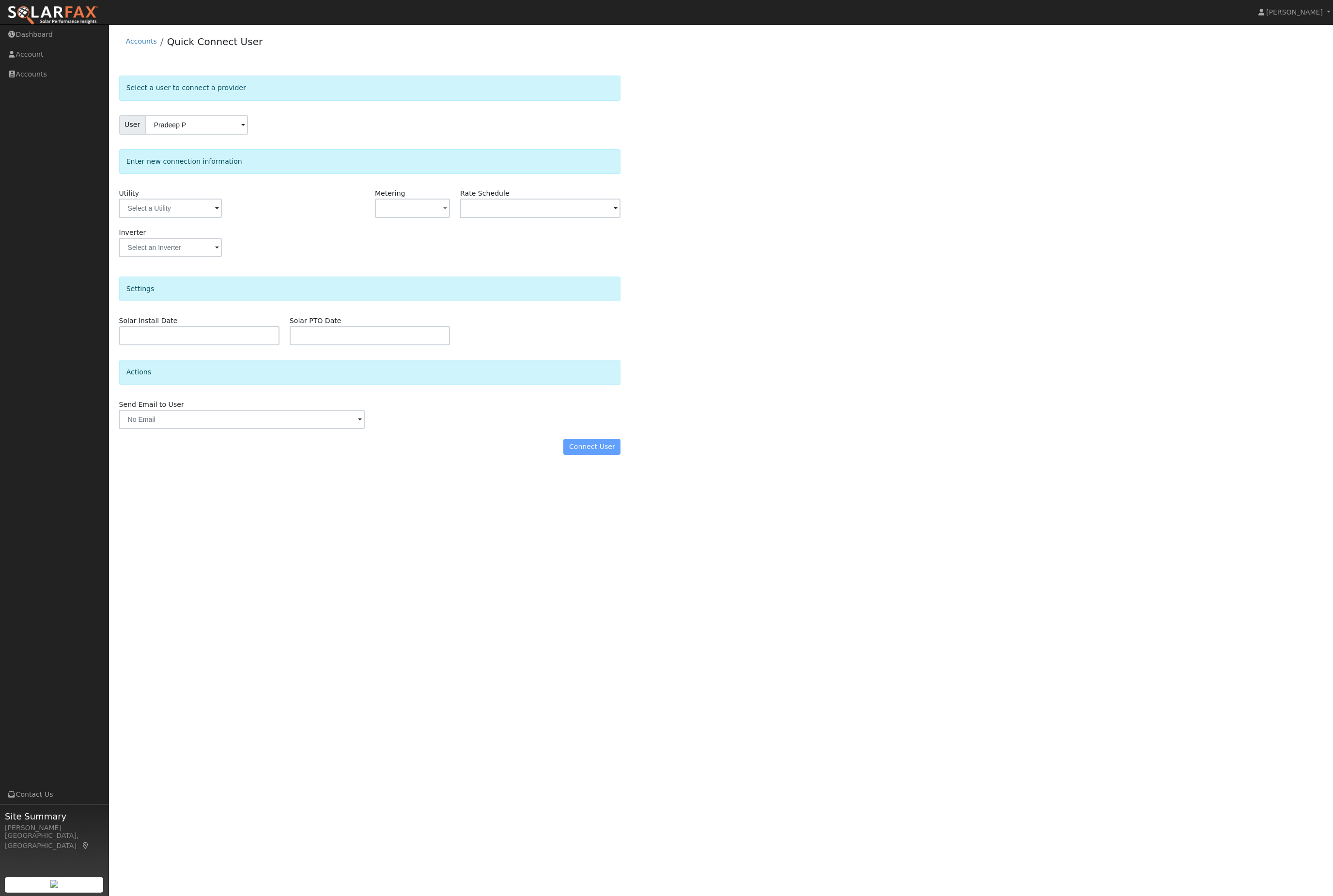
click at [155, 244] on div "Inverter" at bounding box center [199, 247] width 171 height 39
click at [172, 214] on input "text" at bounding box center [171, 208] width 103 height 19
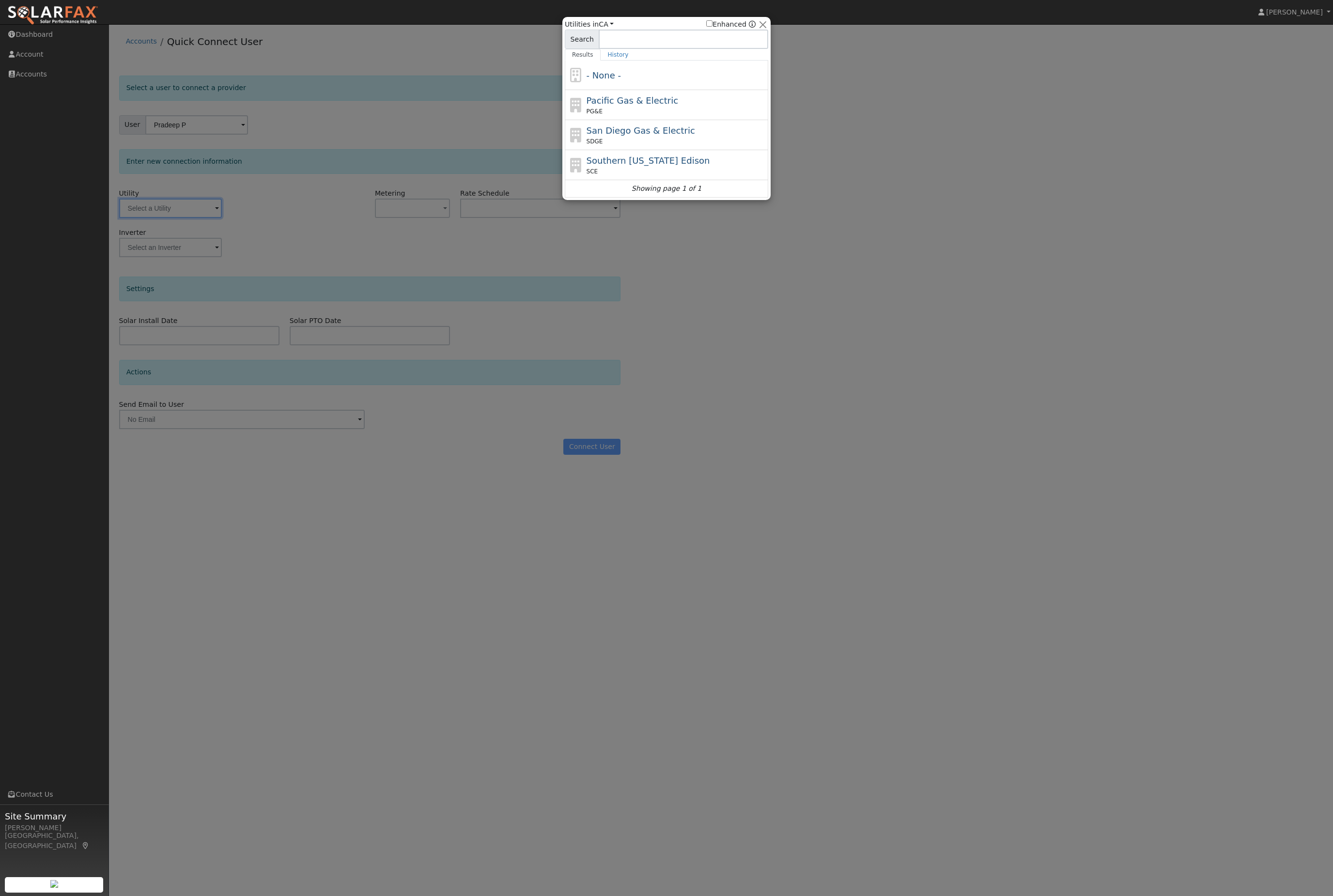
click at [646, 120] on div "Pacific Gas & Electric PG&E" at bounding box center [666, 135] width 203 height 30
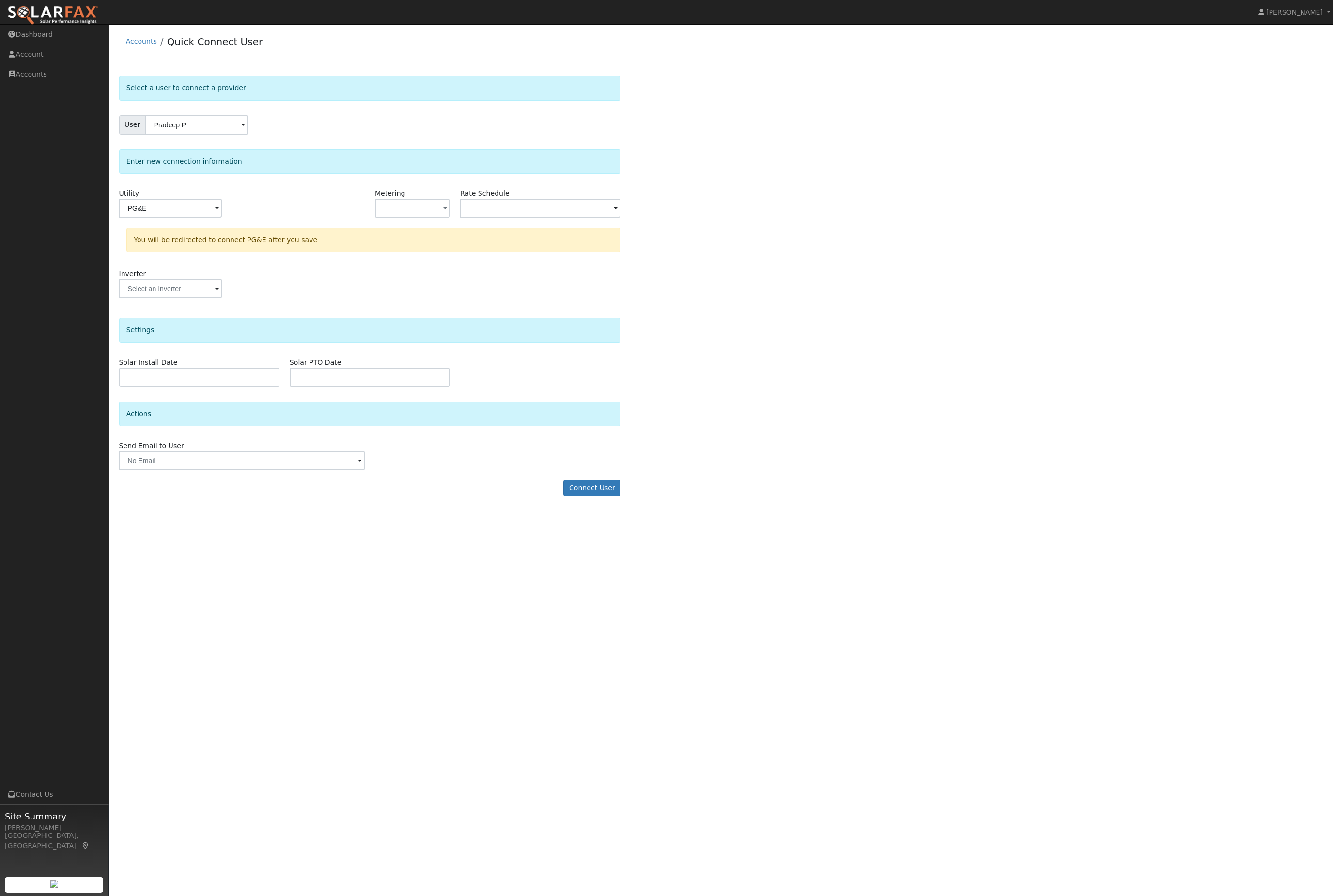
type input "PG&E"
click at [582, 497] on button "Connect User" at bounding box center [591, 488] width 57 height 16
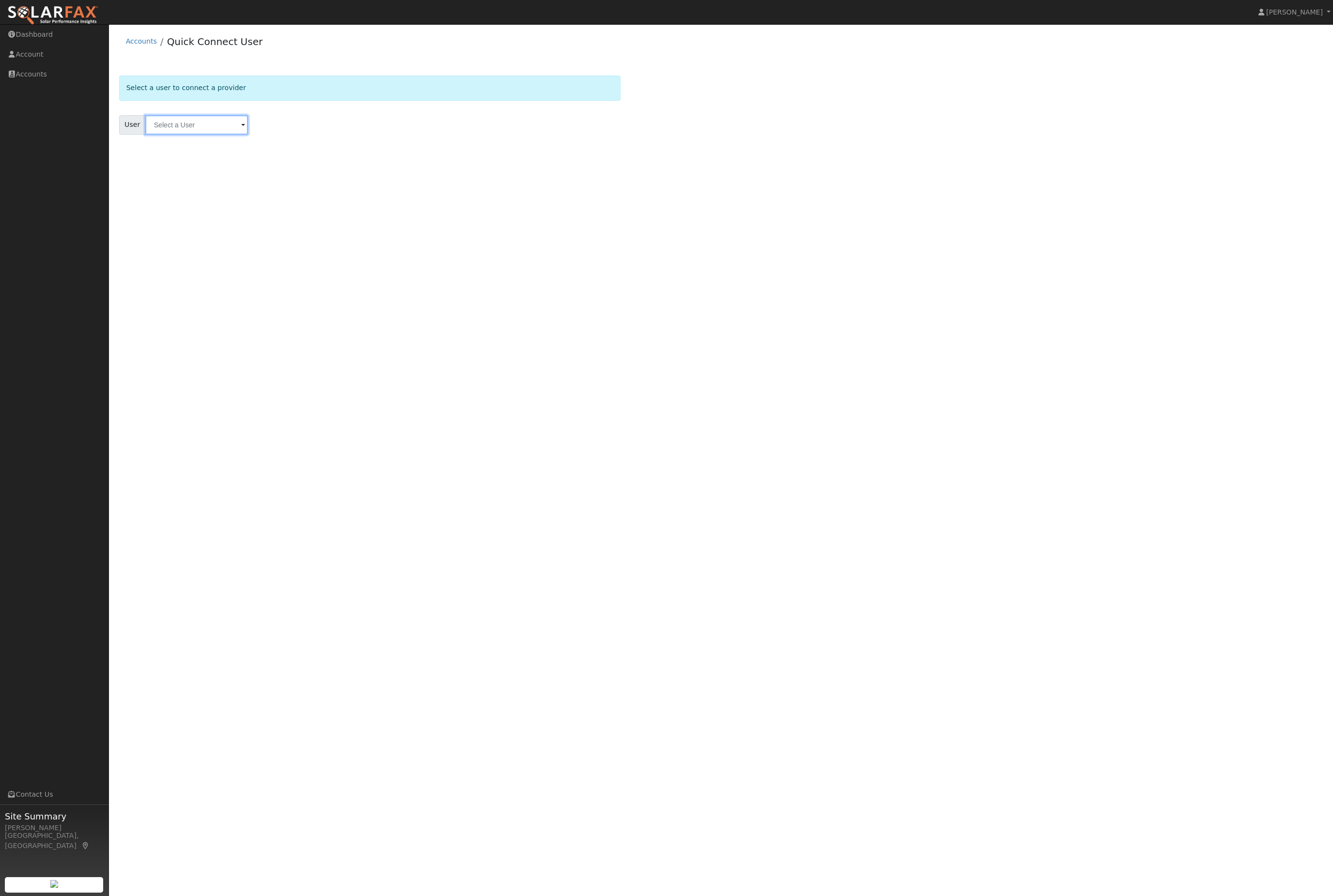
click at [211, 135] on input "text" at bounding box center [197, 125] width 103 height 19
click at [202, 134] on input "text" at bounding box center [197, 125] width 103 height 19
click at [259, 145] on div "Results Pradeep P [STREET_ADDRESS][PERSON_NAME] Showing page 1 of 1 Enter text …" at bounding box center [249, 164] width 208 height 64
click at [265, 172] on div "[STREET_ADDRESS]" at bounding box center [259, 167] width 179 height 9
type input "Pradeep P"
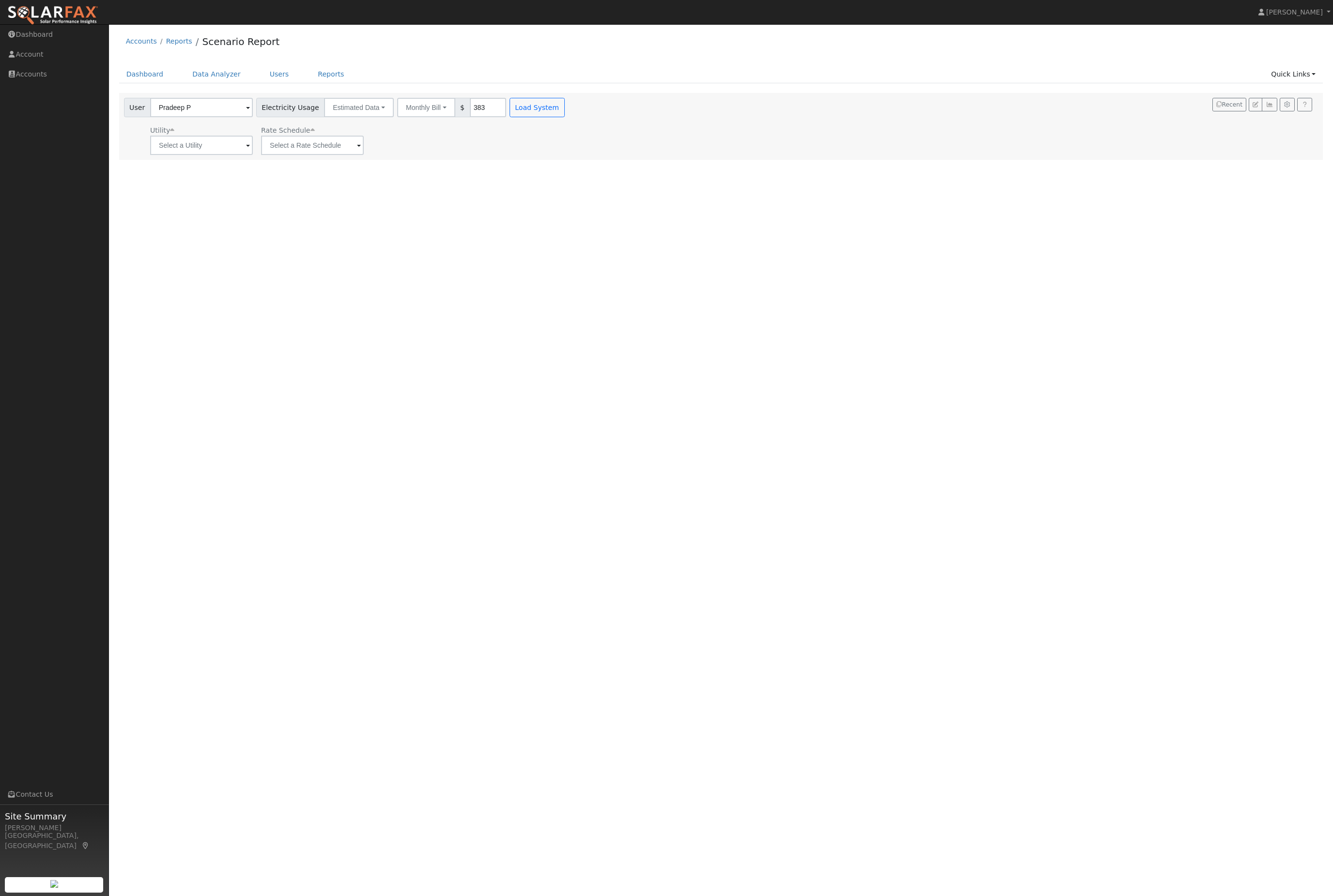
click at [456, 112] on button "Monthly Bill" at bounding box center [426, 108] width 58 height 19
click at [451, 136] on link "Annual Consumption" at bounding box center [409, 129] width 85 height 14
type input "6569"
click at [199, 149] on input "text" at bounding box center [201, 145] width 103 height 19
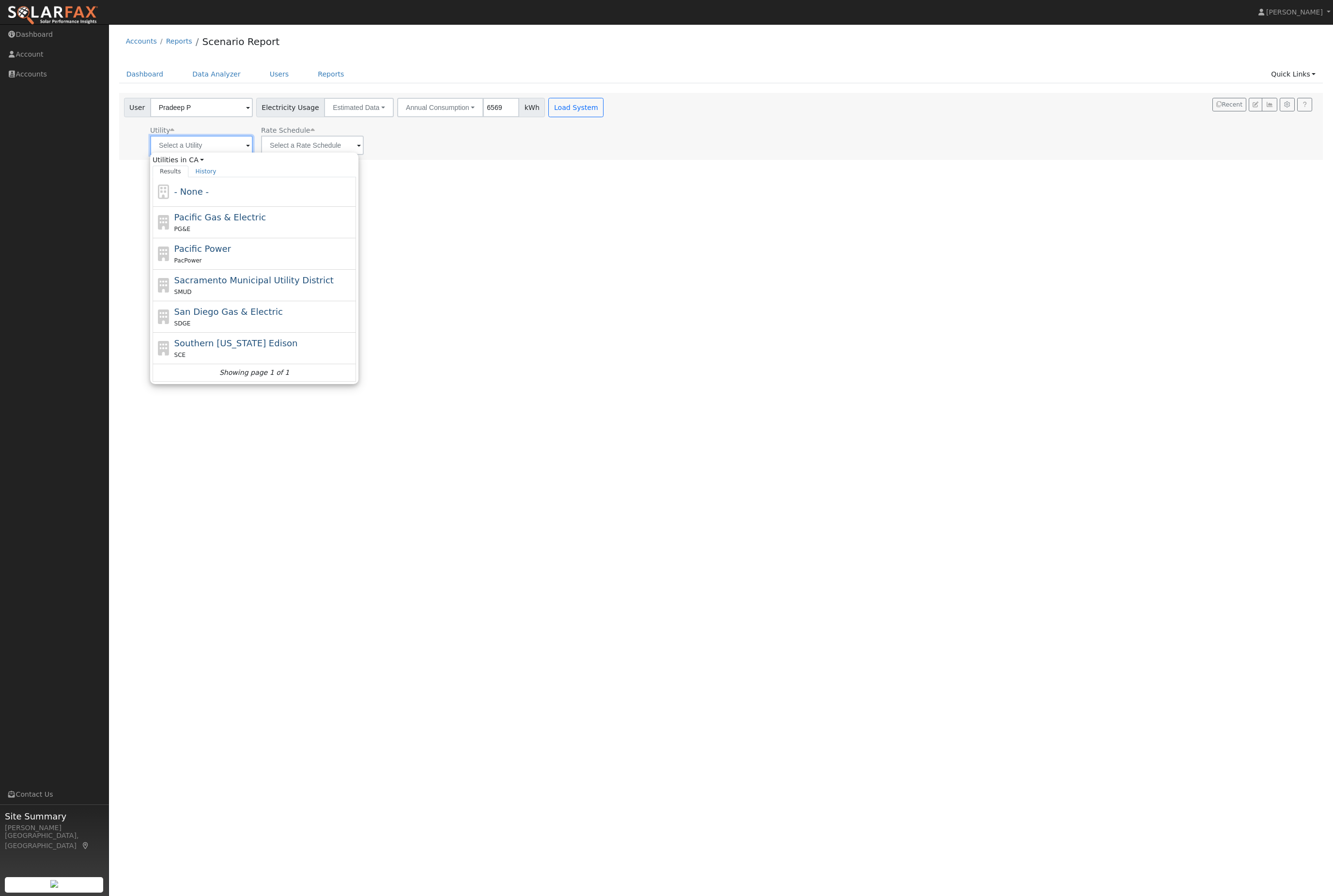
click at [211, 153] on input "text" at bounding box center [201, 145] width 103 height 19
click at [247, 223] on span "Pacific Gas & Electric" at bounding box center [221, 217] width 92 height 10
type input "Pacific Gas & Electric"
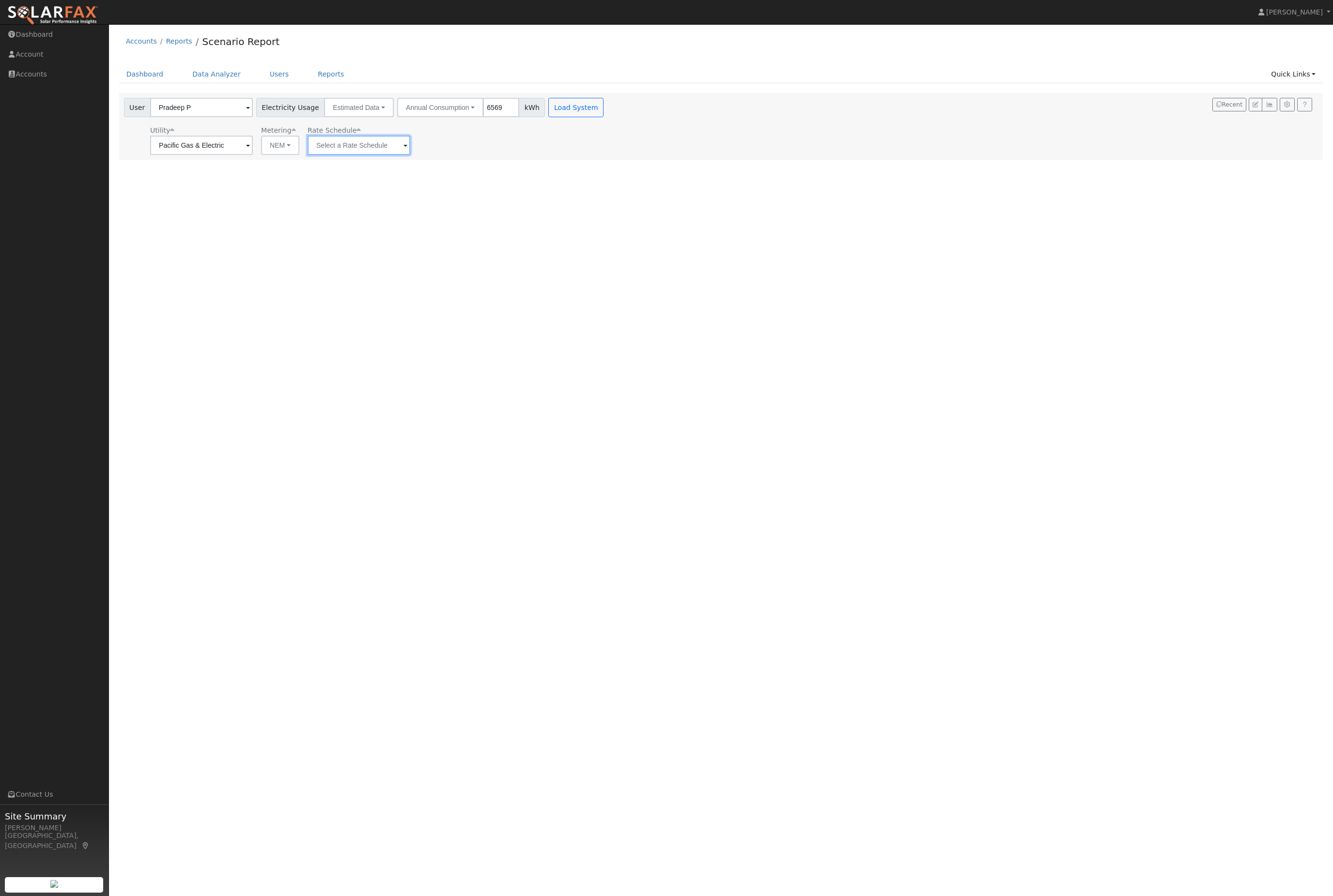
click at [253, 155] on input "text" at bounding box center [201, 145] width 103 height 19
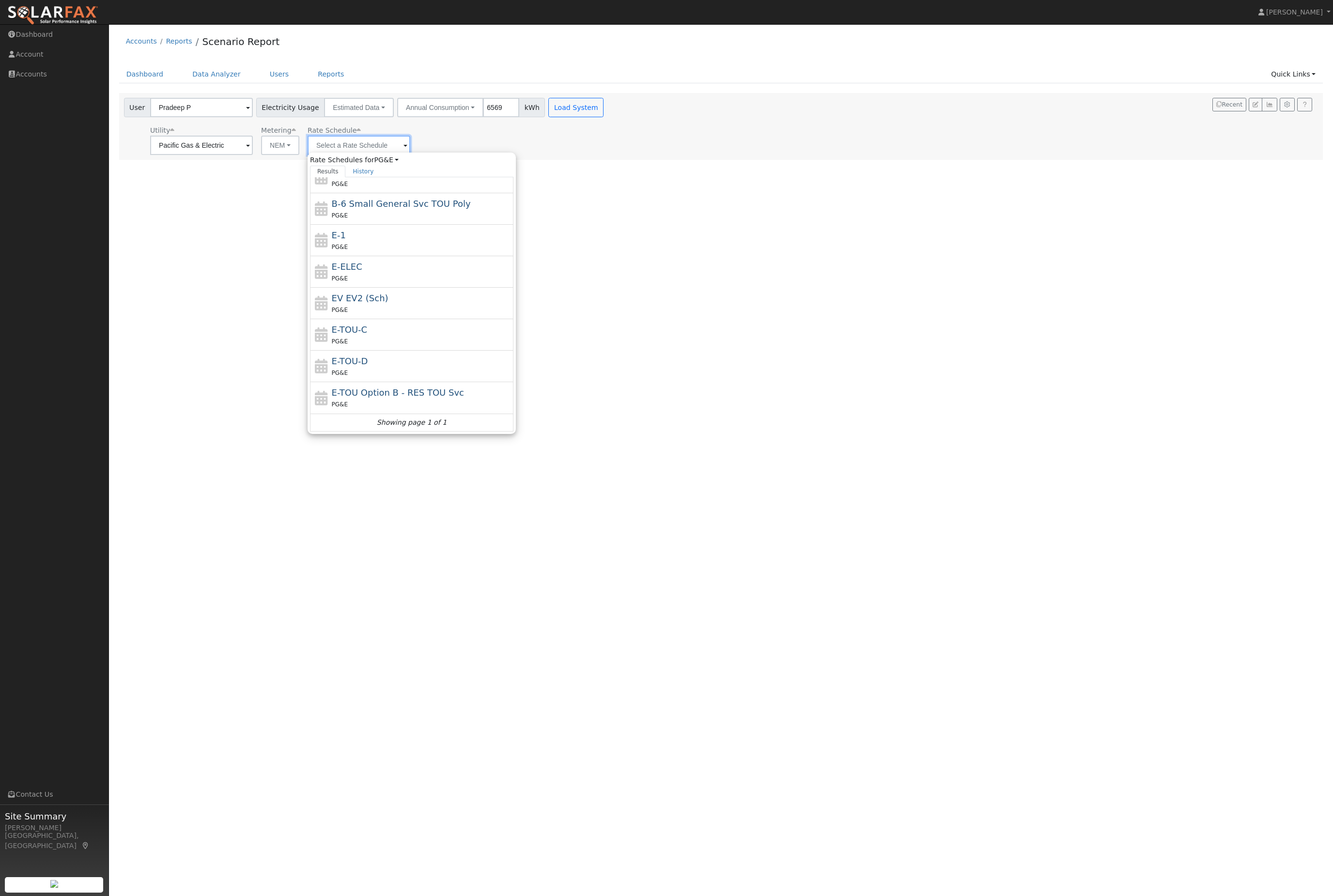
scroll to position [108, 0]
click at [389, 378] on div "PG&E" at bounding box center [421, 373] width 179 height 10
type input "E-TOU-D"
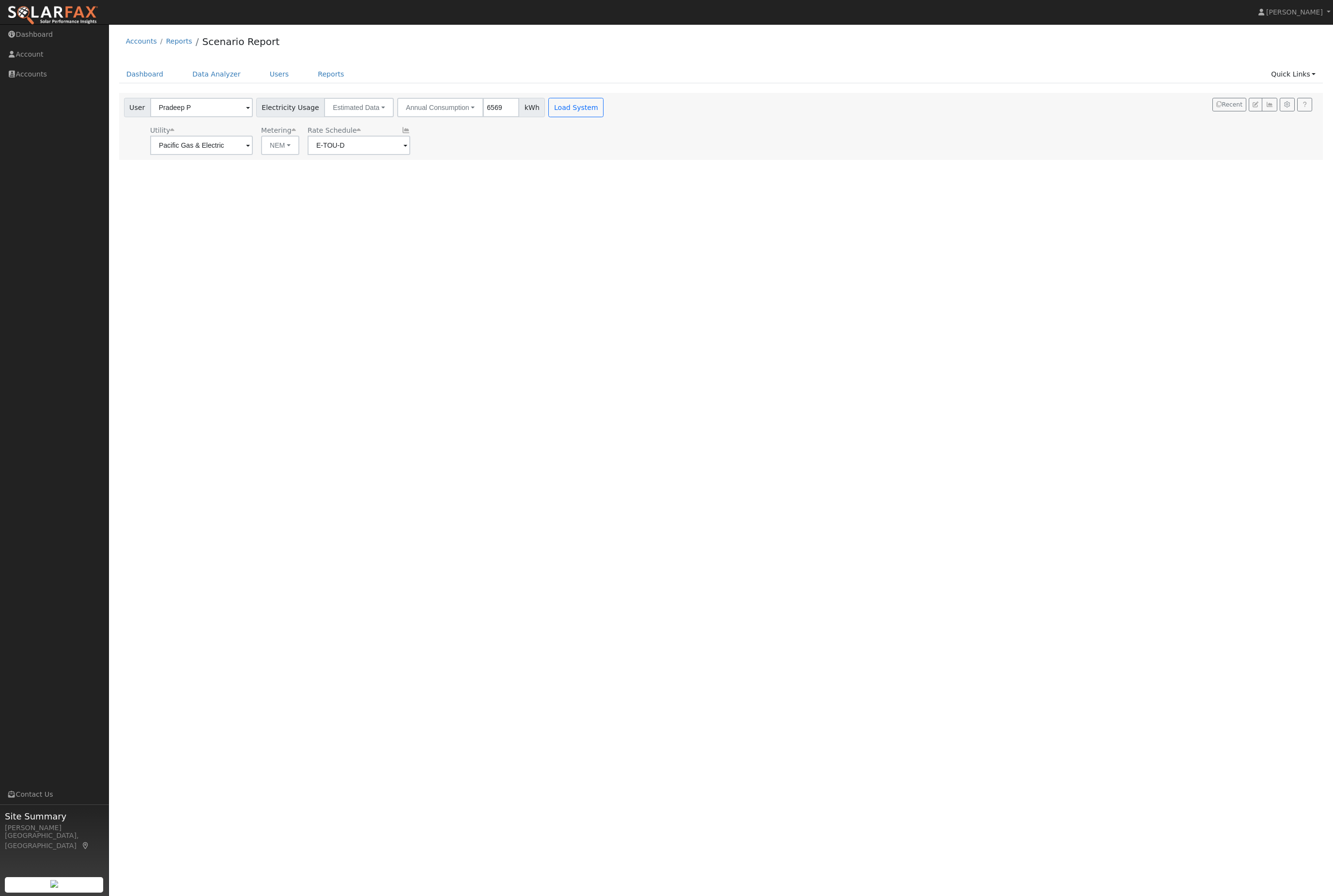
click at [603, 116] on button "Load System" at bounding box center [575, 108] width 55 height 19
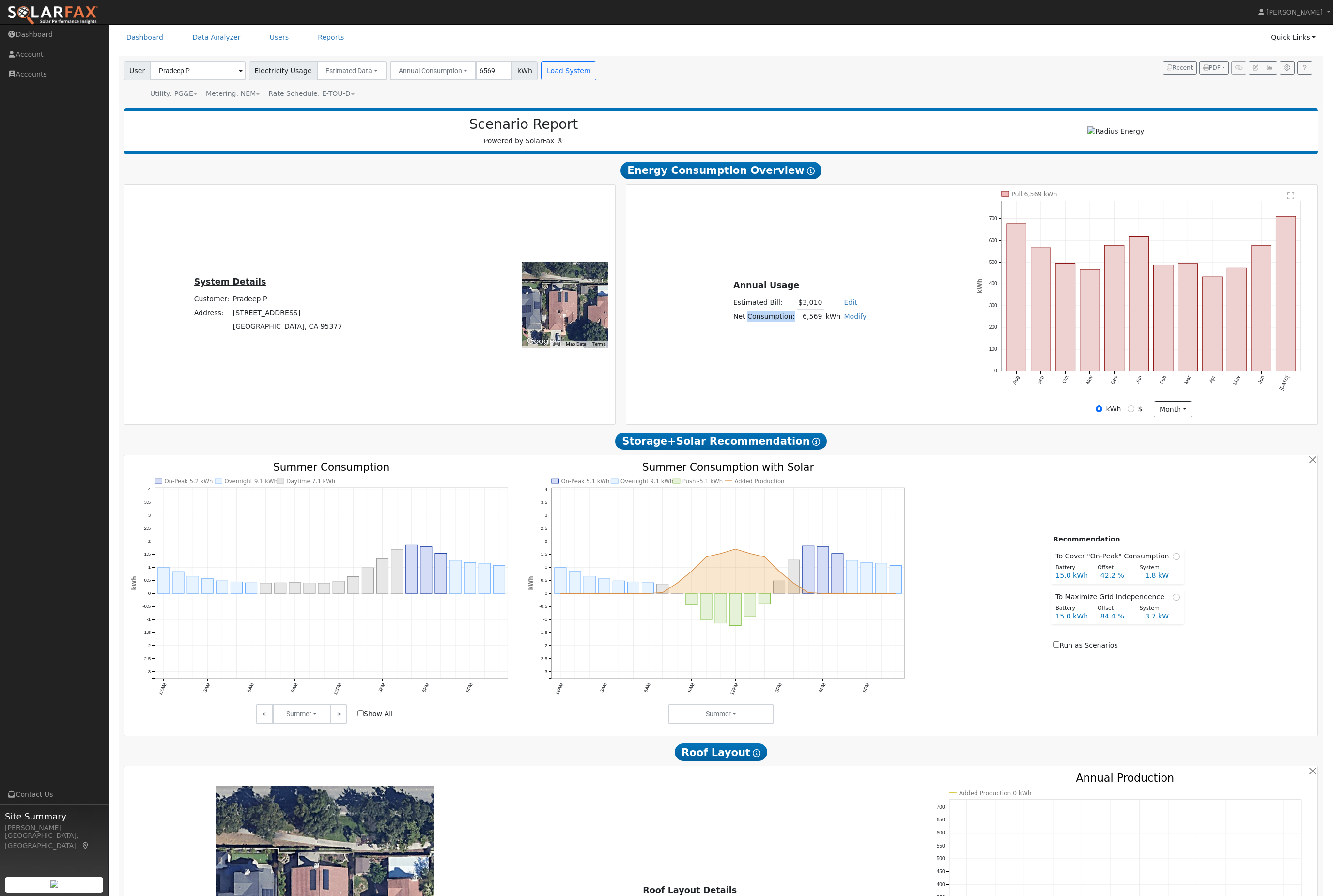
scroll to position [0, 0]
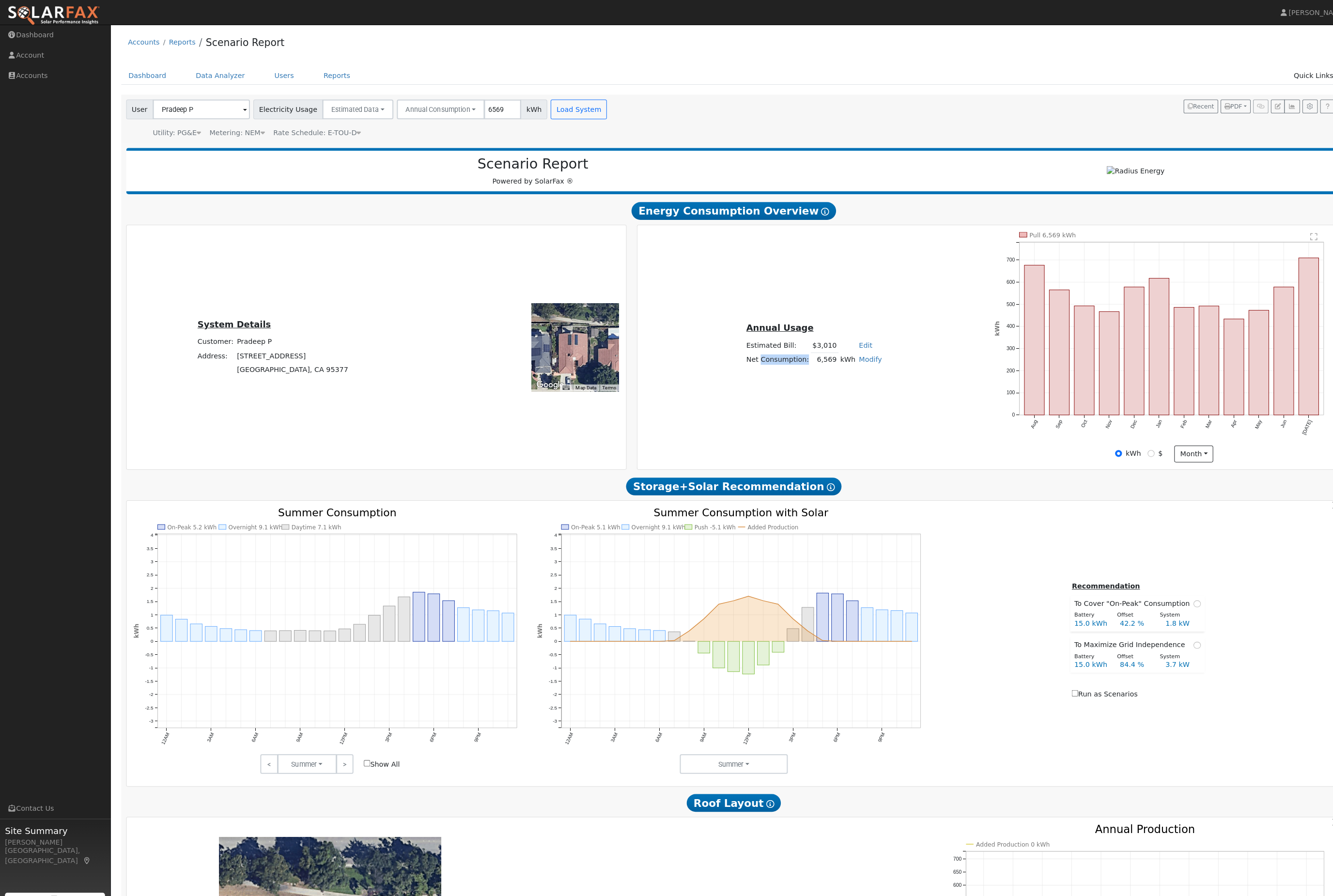
click at [818, 405] on div "Annual Usage Estimated Bill: $3,010 Edit Estimated Bill $ Annual Net Consumptio…" at bounding box center [971, 341] width 688 height 226
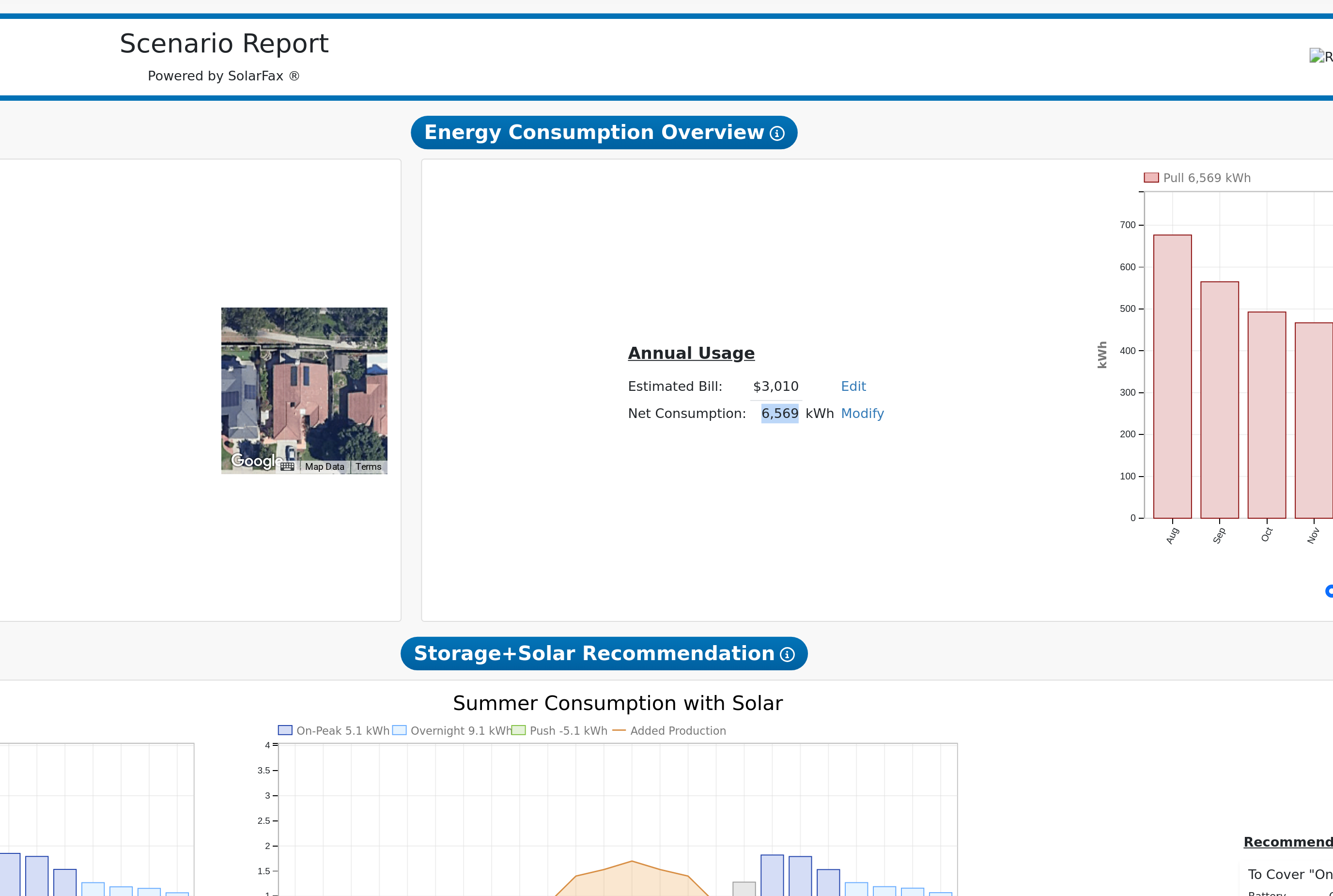
copy td "6,569"
